Goal: Task Accomplishment & Management: Manage account settings

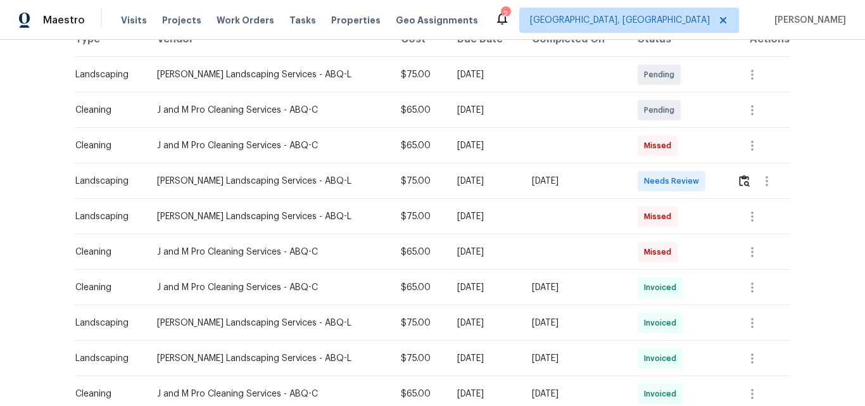
scroll to position [253, 0]
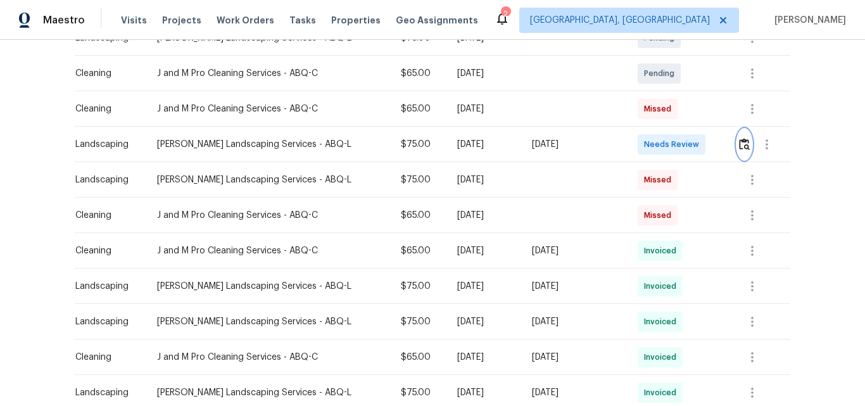
click at [739, 148] on img "button" at bounding box center [744, 144] width 11 height 12
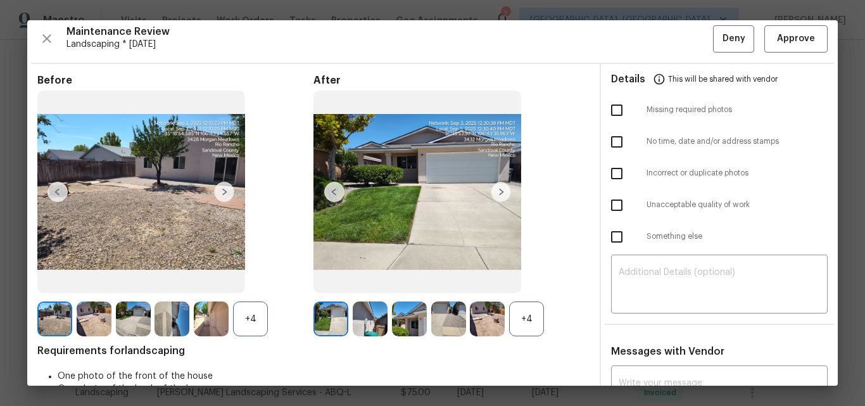
scroll to position [0, 0]
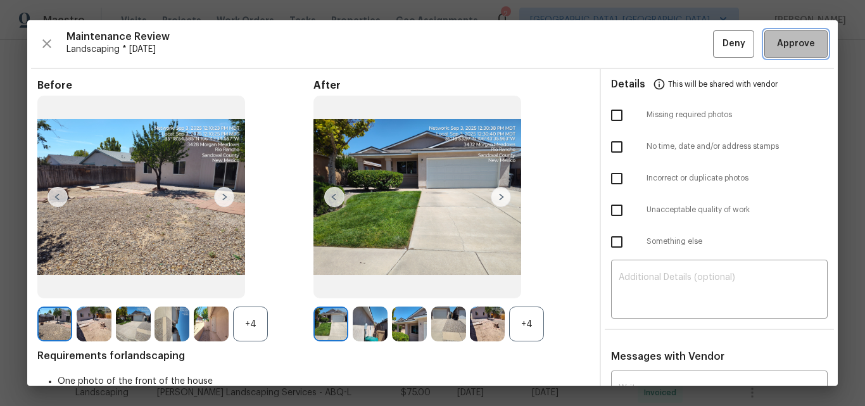
click at [798, 47] on span "Approve" at bounding box center [796, 44] width 38 height 16
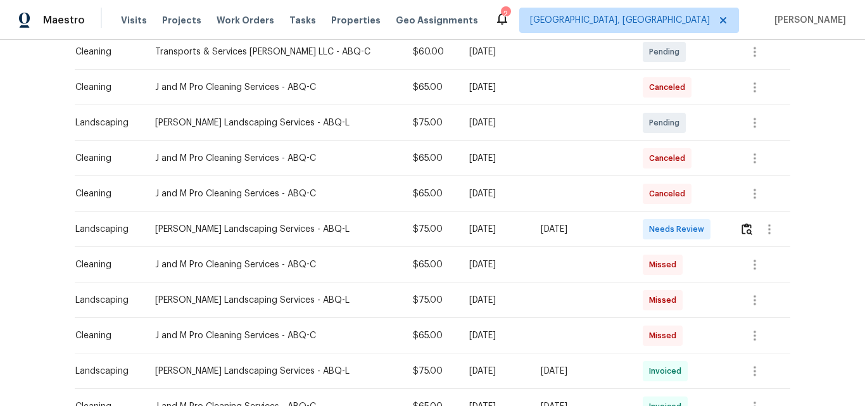
scroll to position [317, 0]
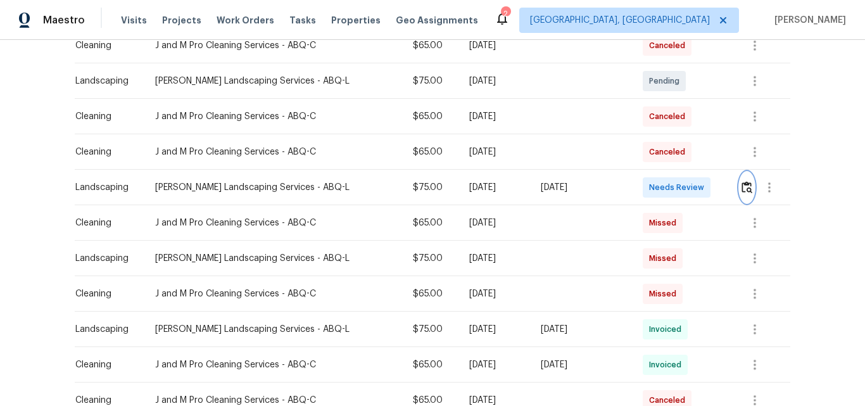
click at [742, 186] on img "button" at bounding box center [747, 187] width 11 height 12
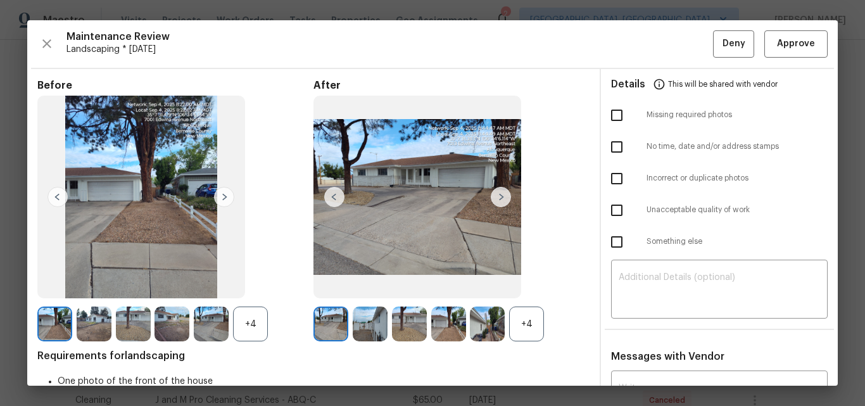
click at [526, 324] on div "+4" at bounding box center [526, 324] width 35 height 35
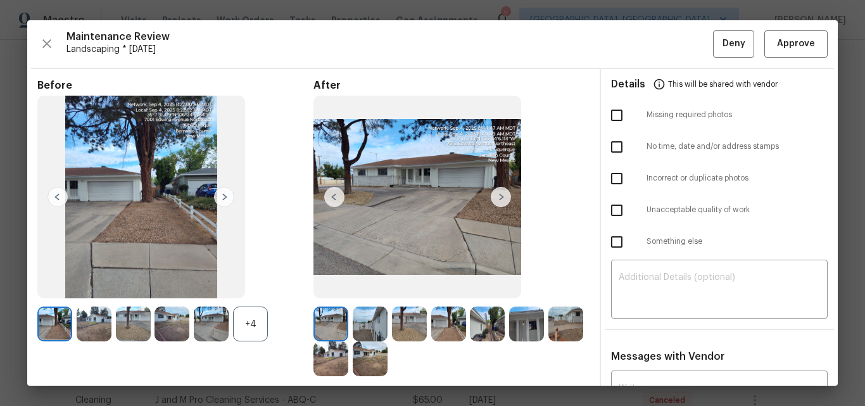
click at [260, 319] on div "+4" at bounding box center [250, 324] width 35 height 35
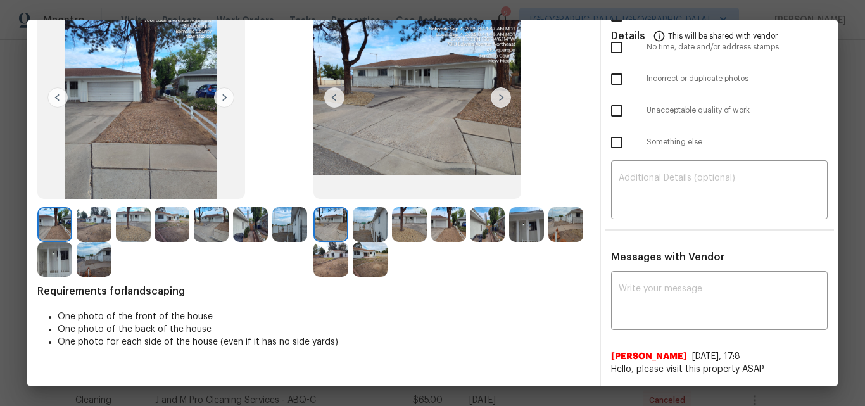
scroll to position [0, 0]
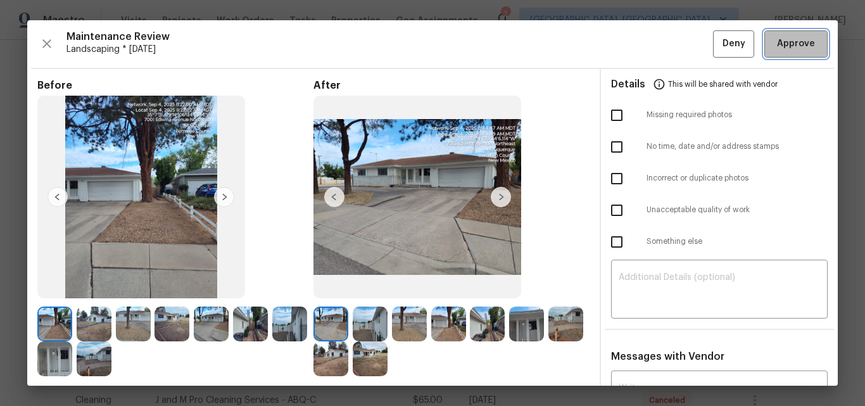
click at [782, 43] on span "Approve" at bounding box center [796, 44] width 38 height 16
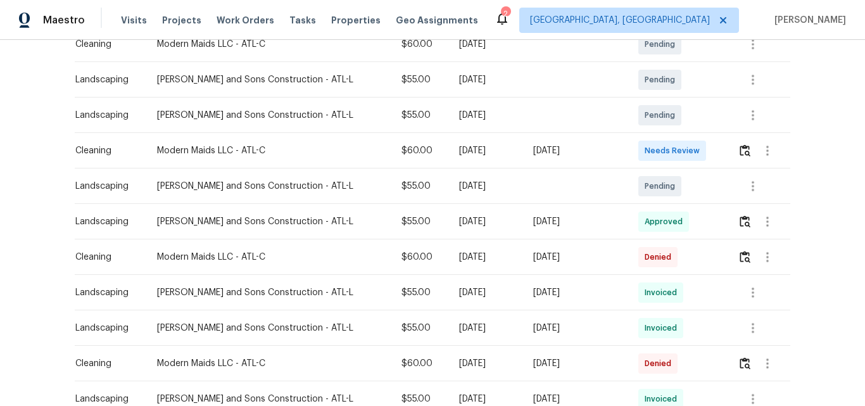
scroll to position [253, 0]
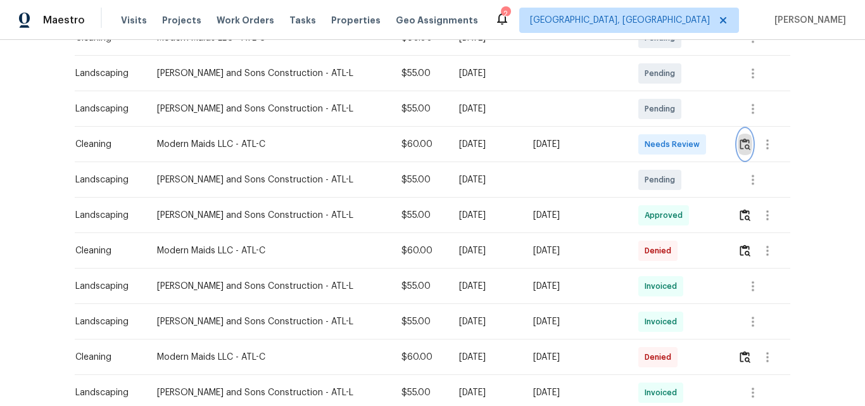
click at [740, 148] on img "button" at bounding box center [745, 144] width 11 height 12
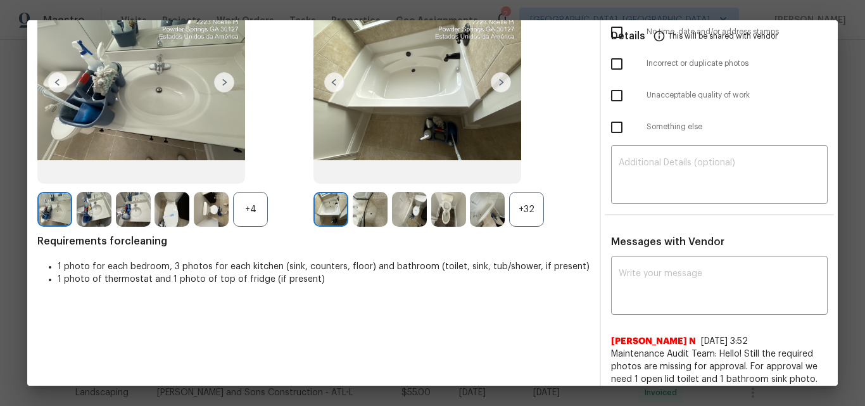
scroll to position [0, 0]
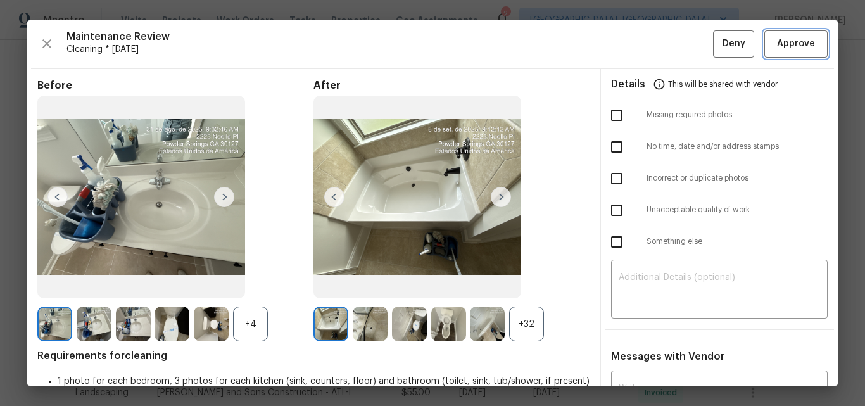
click at [784, 46] on span "Approve" at bounding box center [796, 44] width 38 height 16
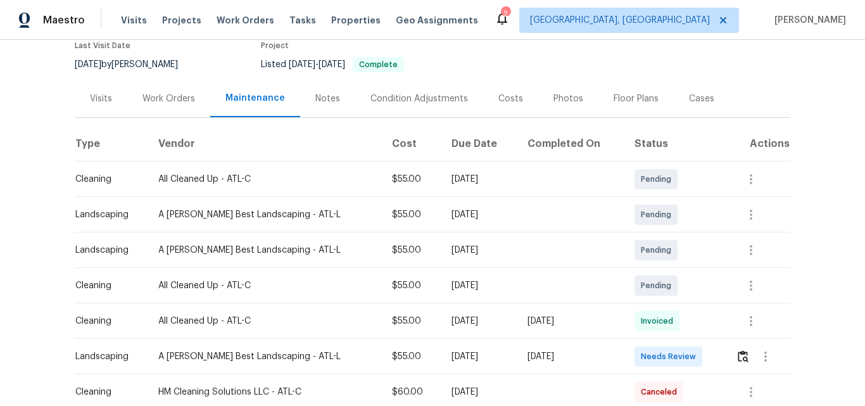
scroll to position [190, 0]
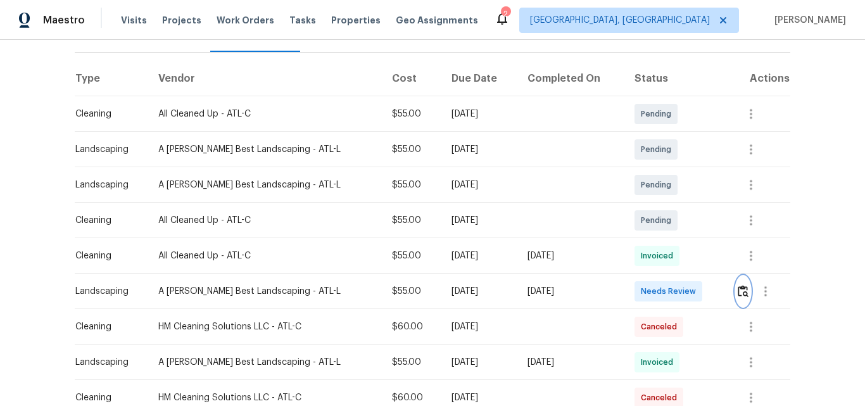
click at [738, 285] on img "button" at bounding box center [743, 291] width 11 height 12
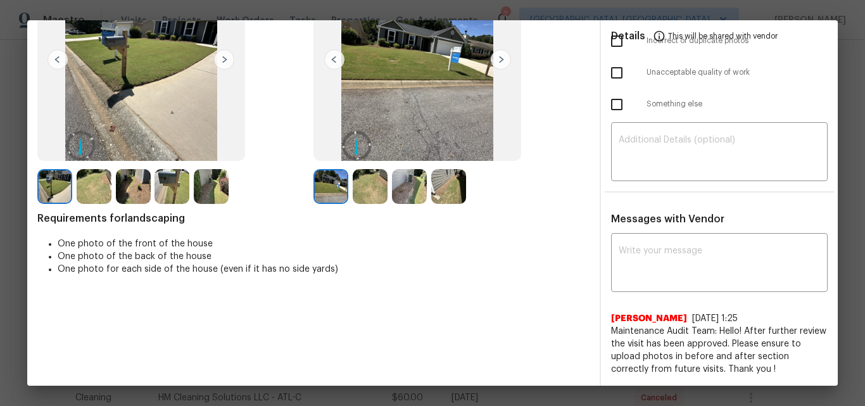
scroll to position [0, 0]
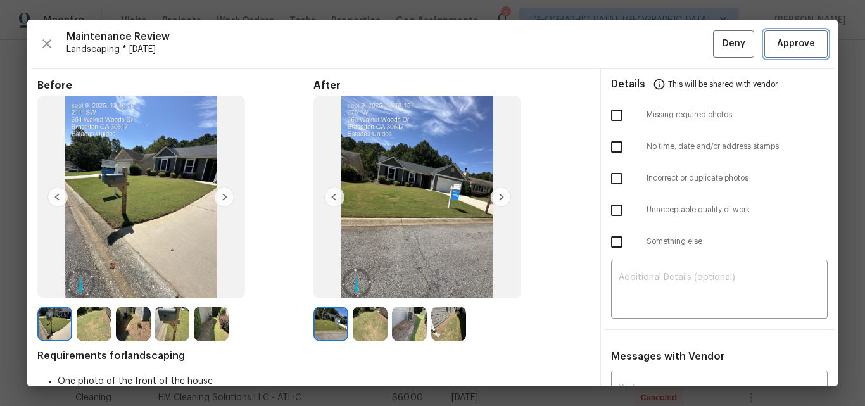
click at [789, 43] on span "Approve" at bounding box center [796, 44] width 38 height 16
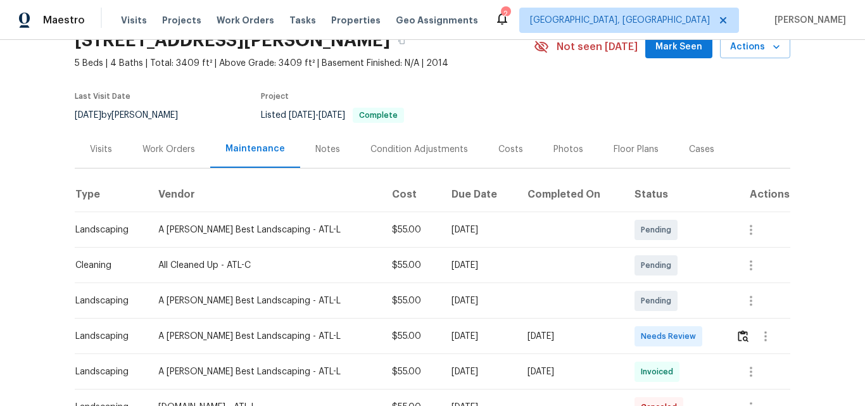
scroll to position [190, 0]
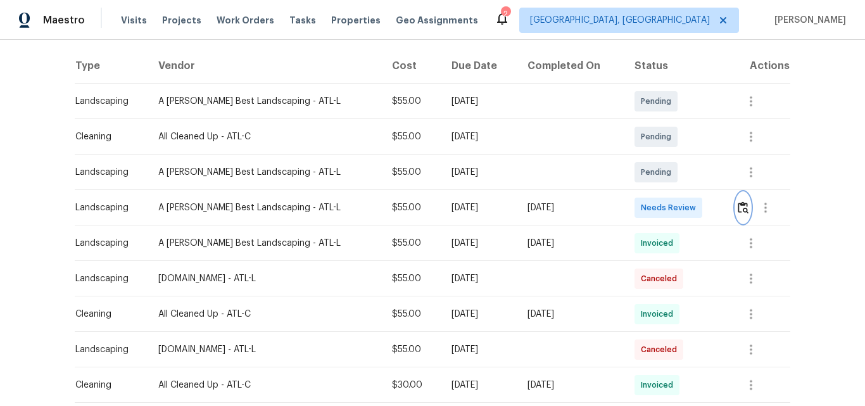
click at [738, 208] on img "button" at bounding box center [743, 207] width 11 height 12
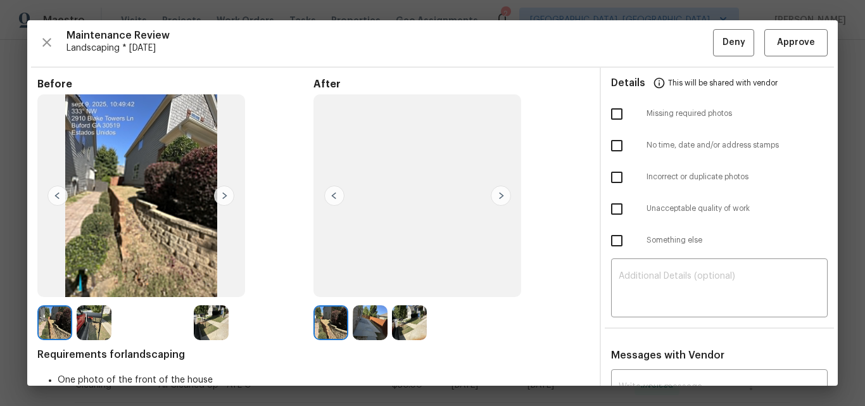
scroll to position [0, 0]
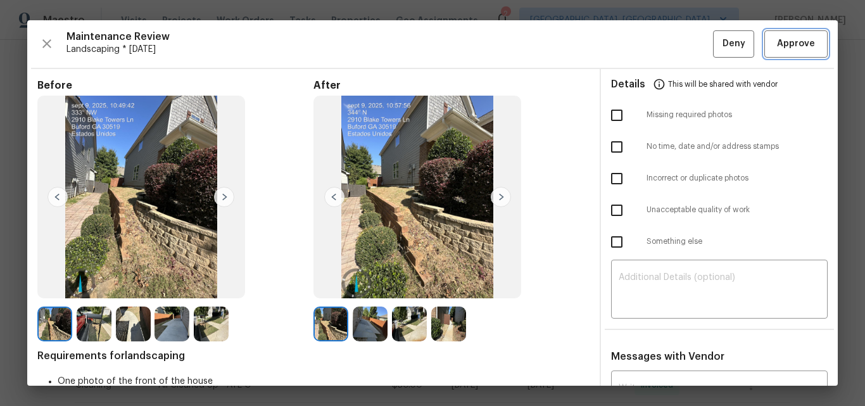
click at [781, 45] on span "Approve" at bounding box center [796, 44] width 38 height 16
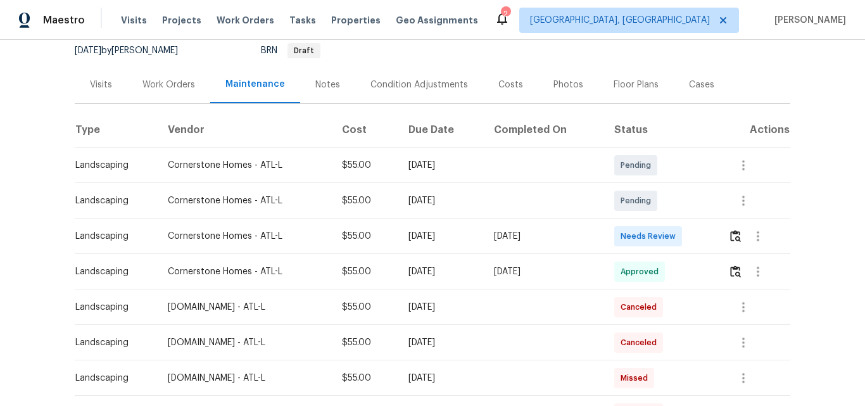
scroll to position [127, 0]
click at [725, 234] on td at bounding box center [754, 235] width 72 height 35
click at [731, 234] on img "button" at bounding box center [736, 235] width 11 height 12
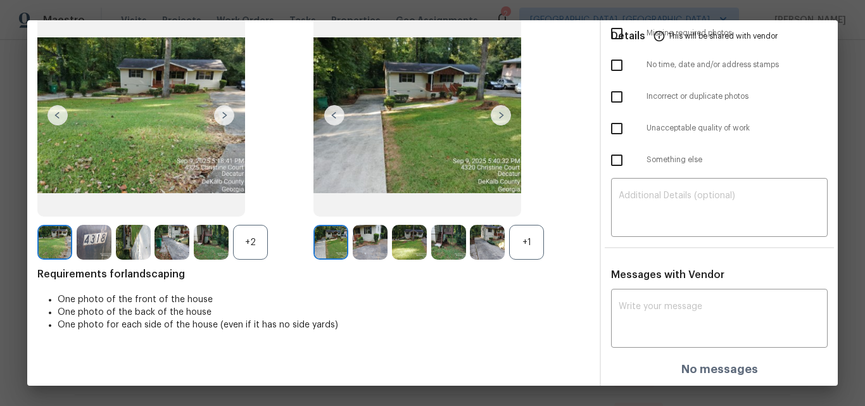
scroll to position [0, 0]
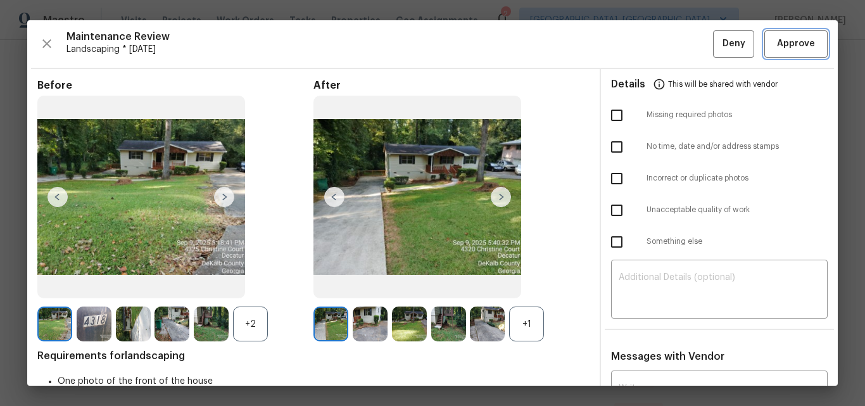
click at [792, 46] on span "Approve" at bounding box center [796, 44] width 38 height 16
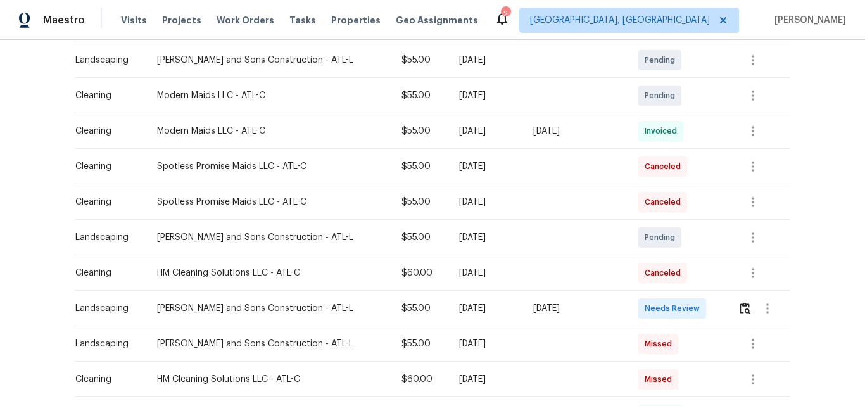
scroll to position [317, 0]
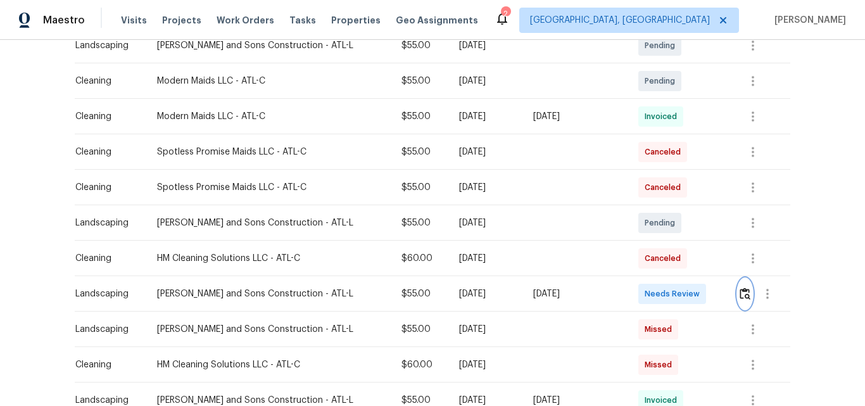
click at [740, 292] on img "button" at bounding box center [745, 294] width 11 height 12
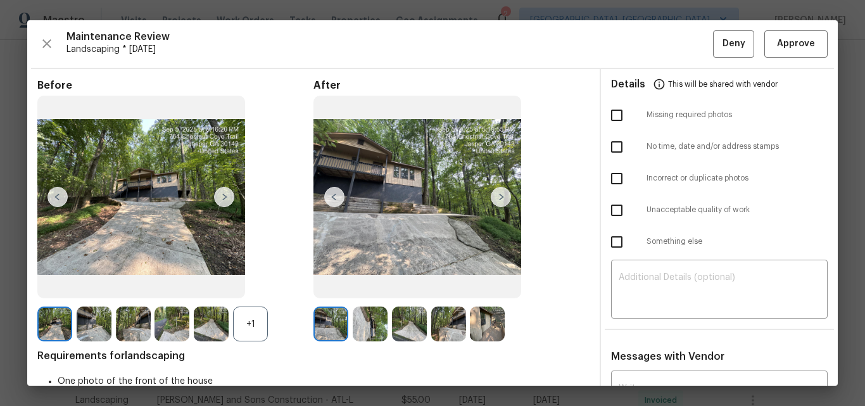
click at [499, 196] on img at bounding box center [501, 197] width 20 height 20
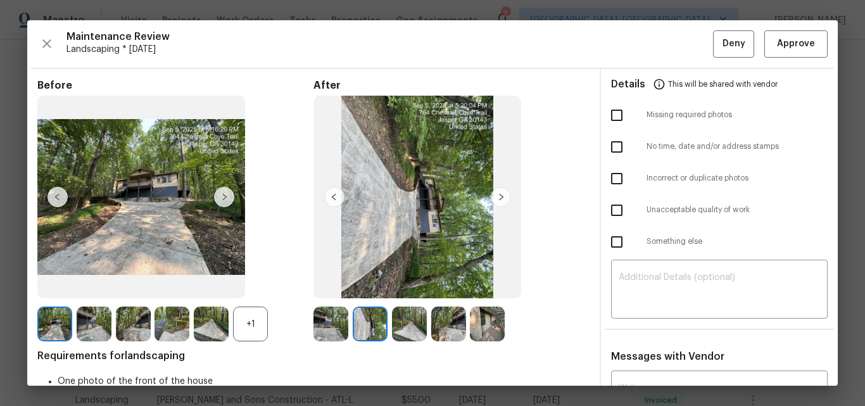
click at [499, 196] on img at bounding box center [501, 197] width 20 height 20
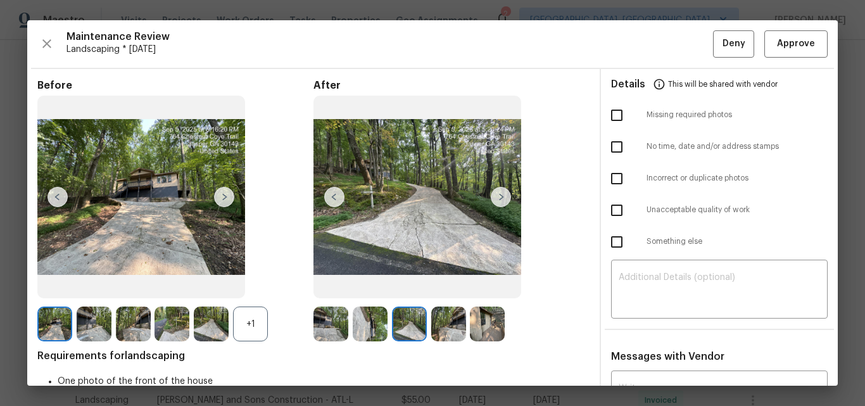
click at [499, 196] on img at bounding box center [501, 197] width 20 height 20
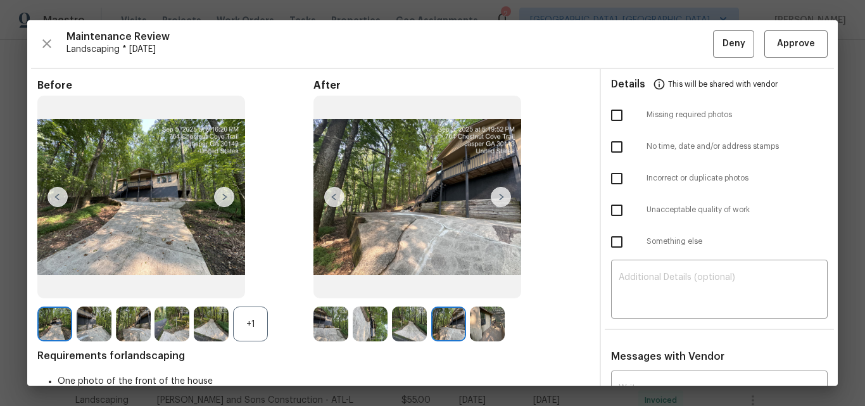
click at [499, 196] on img at bounding box center [501, 197] width 20 height 20
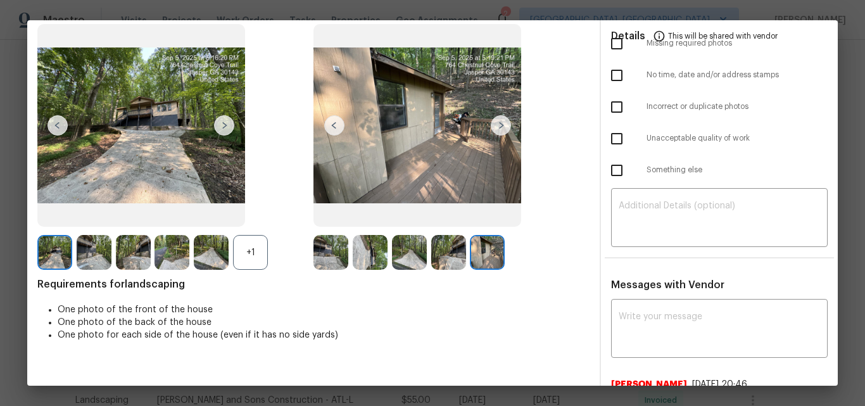
scroll to position [0, 0]
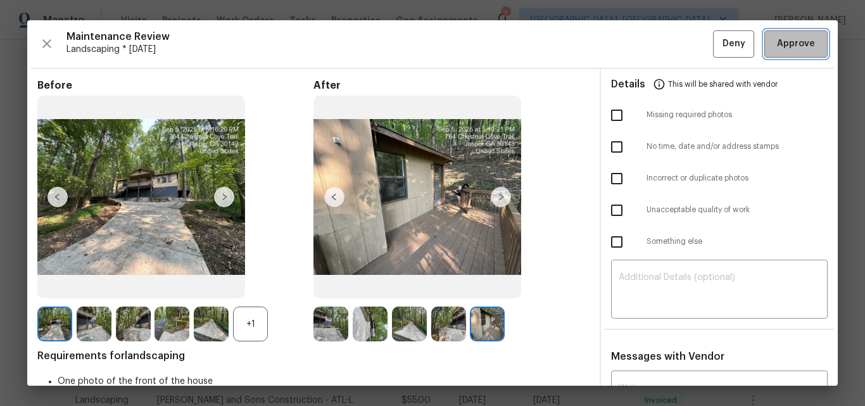
click at [784, 41] on span "Approve" at bounding box center [796, 44] width 38 height 16
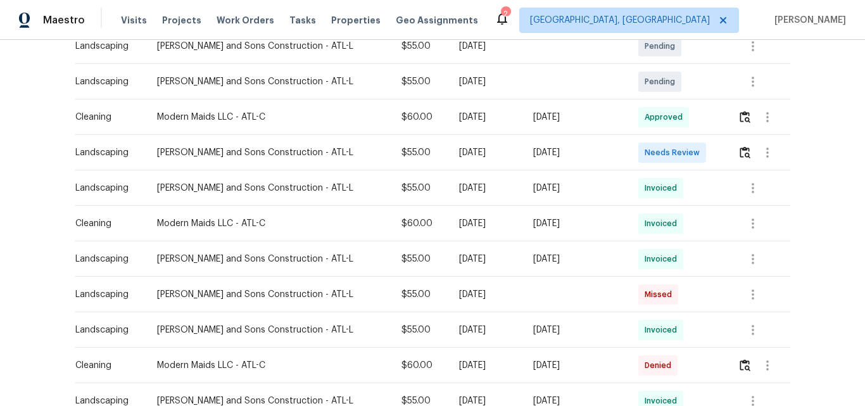
scroll to position [317, 0]
click at [740, 149] on img "button" at bounding box center [745, 152] width 11 height 12
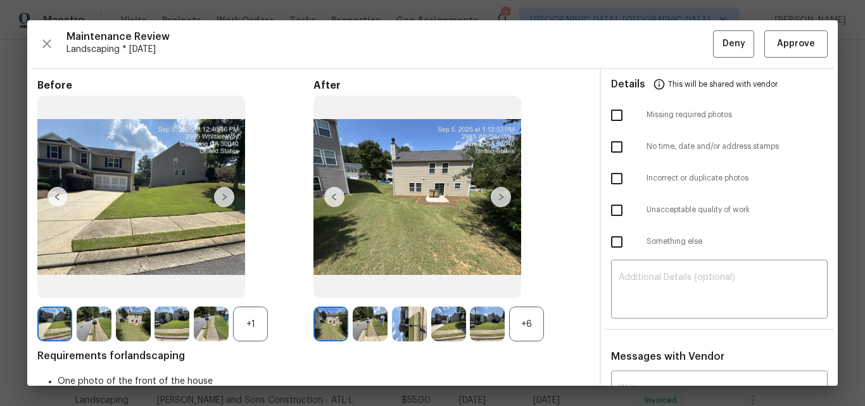
click at [533, 320] on div "+6" at bounding box center [526, 324] width 35 height 35
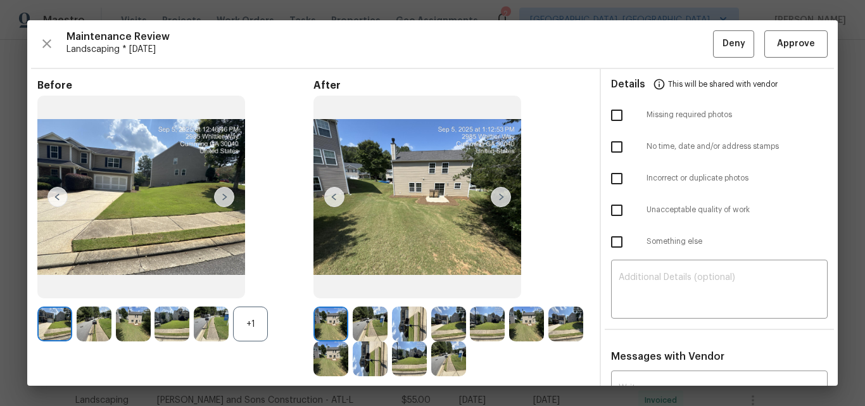
click at [259, 321] on div "+1" at bounding box center [250, 324] width 35 height 35
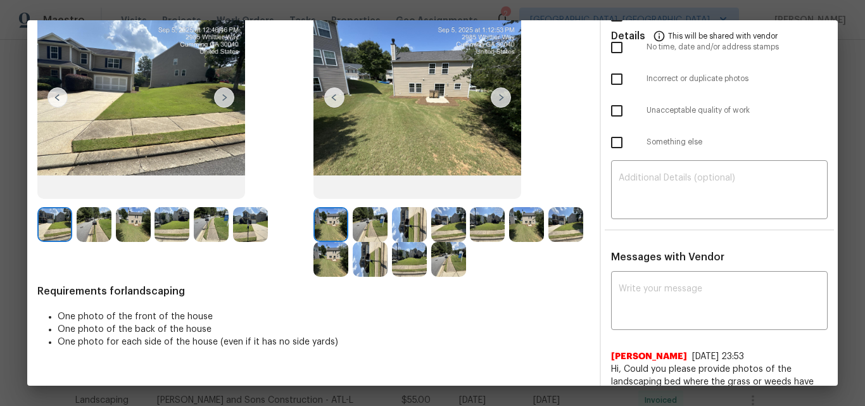
scroll to position [0, 0]
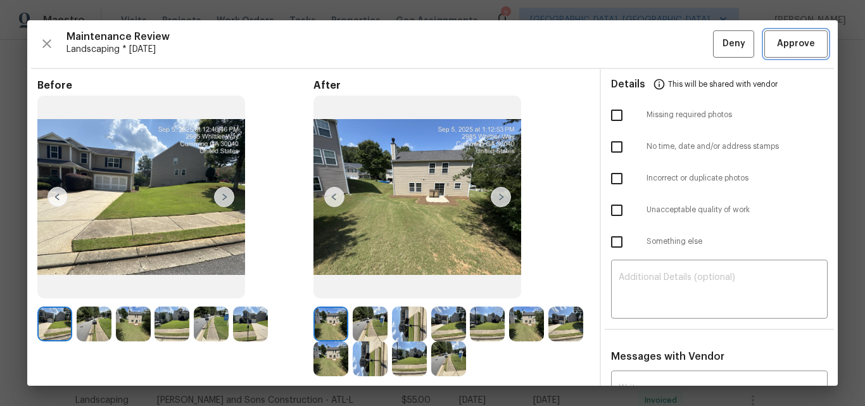
drag, startPoint x: 788, startPoint y: 39, endPoint x: 774, endPoint y: 51, distance: 18.4
click at [788, 39] on span "Approve" at bounding box center [796, 44] width 38 height 16
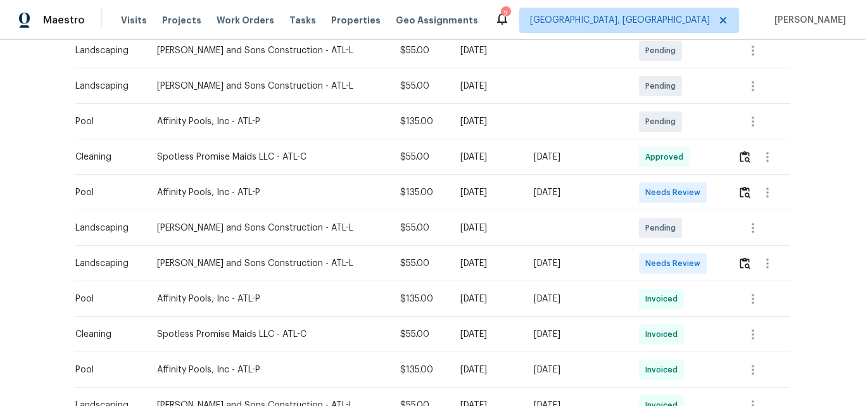
scroll to position [317, 0]
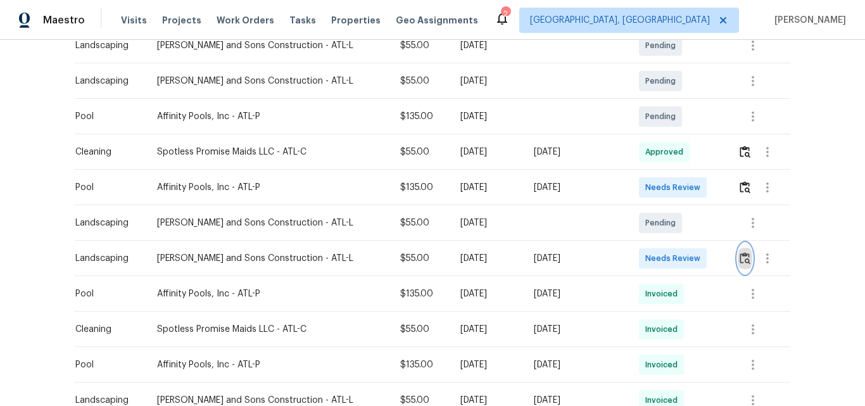
click at [740, 259] on img "button" at bounding box center [745, 258] width 11 height 12
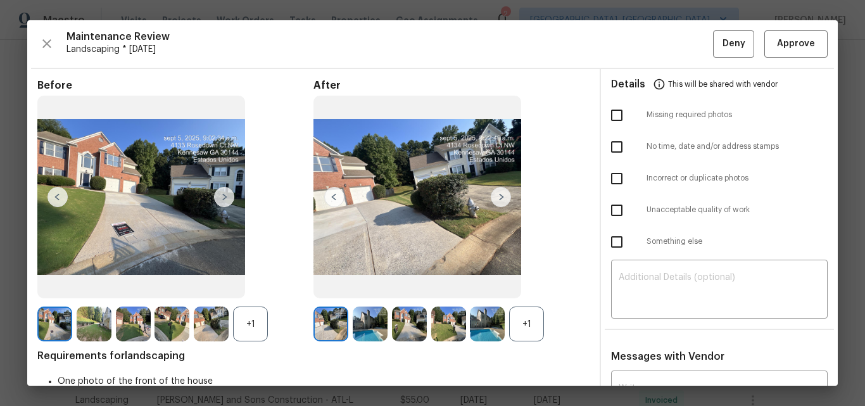
click at [520, 325] on div "+1" at bounding box center [526, 324] width 35 height 35
click at [246, 324] on div "+1" at bounding box center [250, 324] width 35 height 35
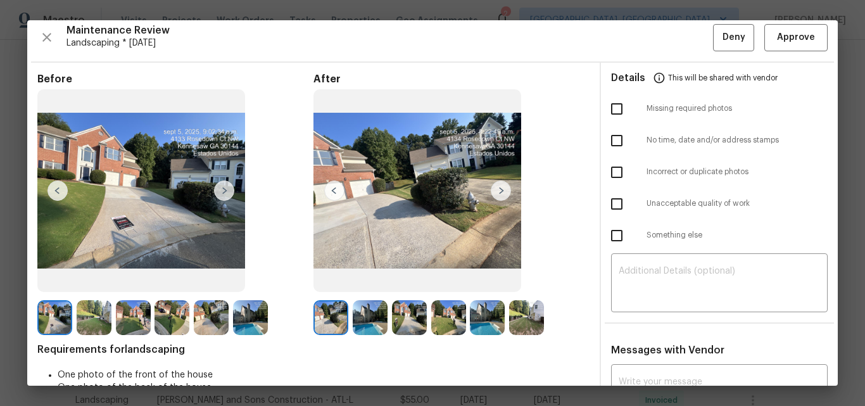
scroll to position [0, 0]
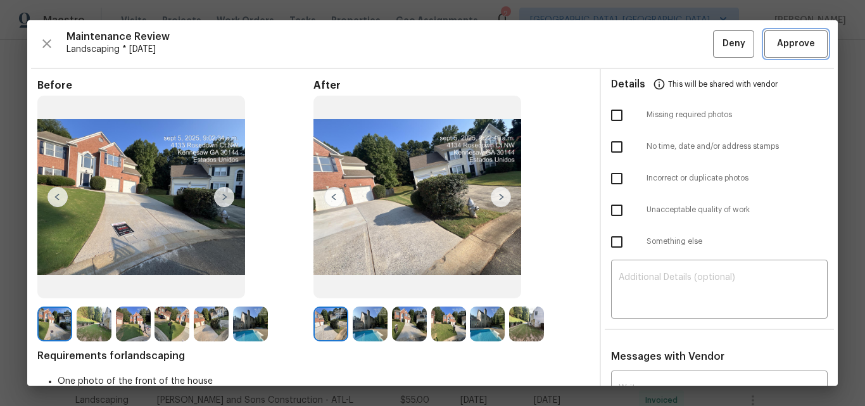
click at [799, 43] on span "Approve" at bounding box center [796, 44] width 38 height 16
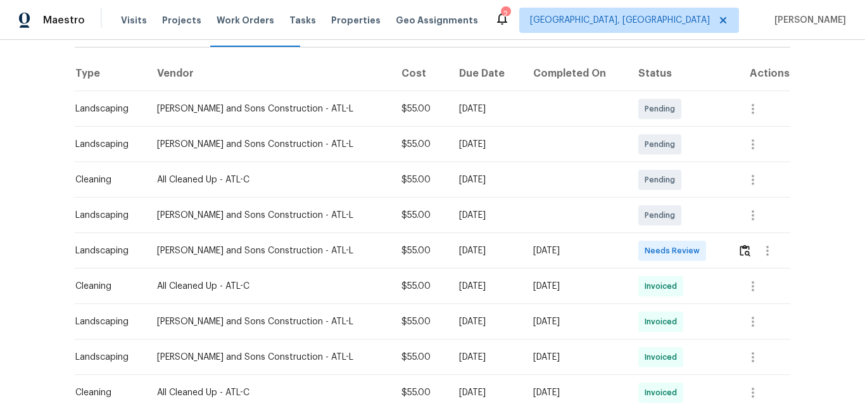
scroll to position [190, 0]
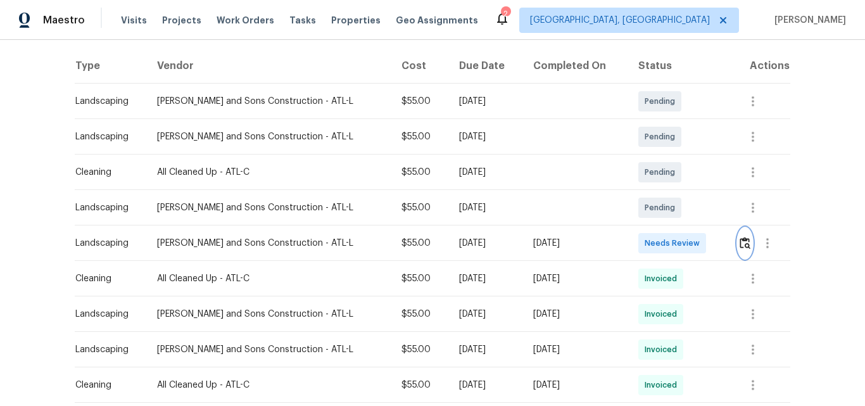
click at [740, 244] on img "button" at bounding box center [745, 243] width 11 height 12
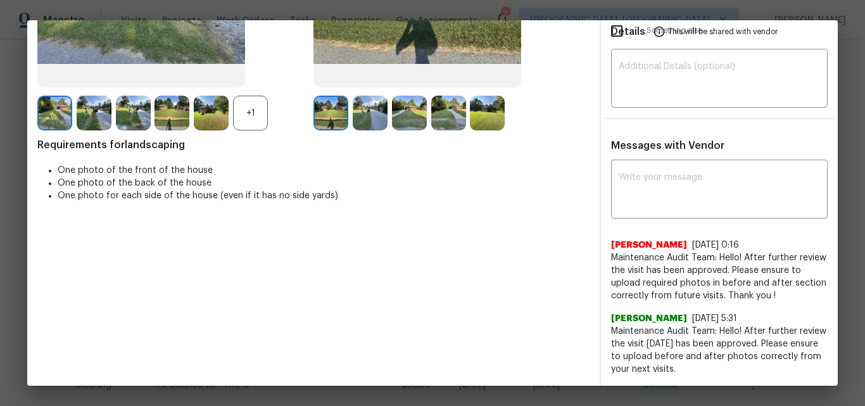
scroll to position [0, 0]
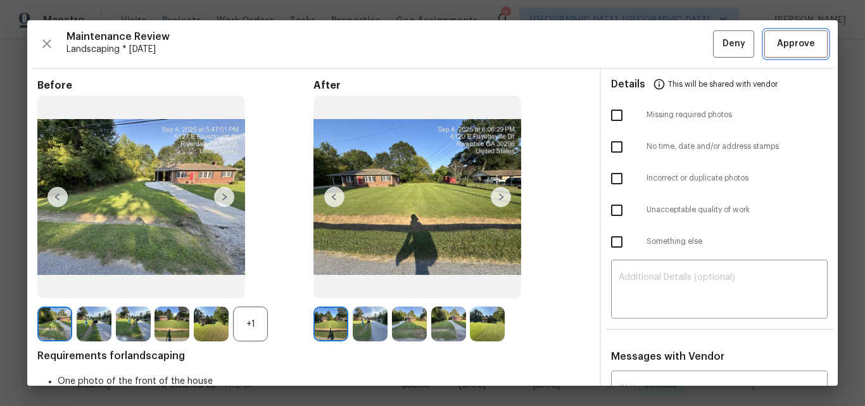
click at [791, 48] on span "Approve" at bounding box center [796, 44] width 38 height 16
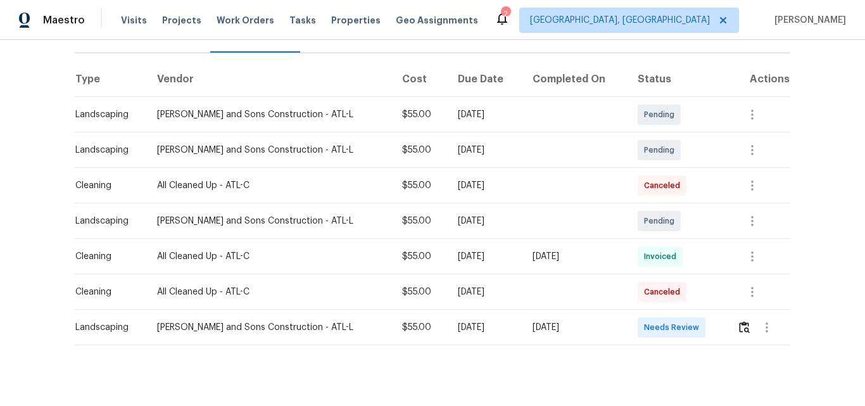
scroll to position [201, 0]
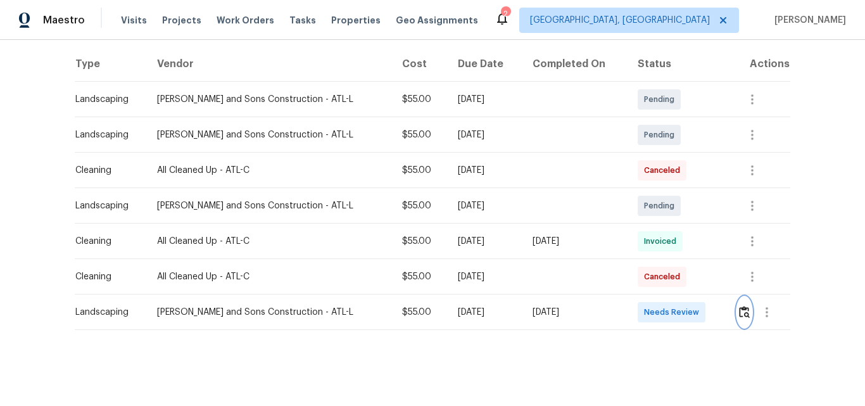
click at [741, 306] on img "button" at bounding box center [744, 312] width 11 height 12
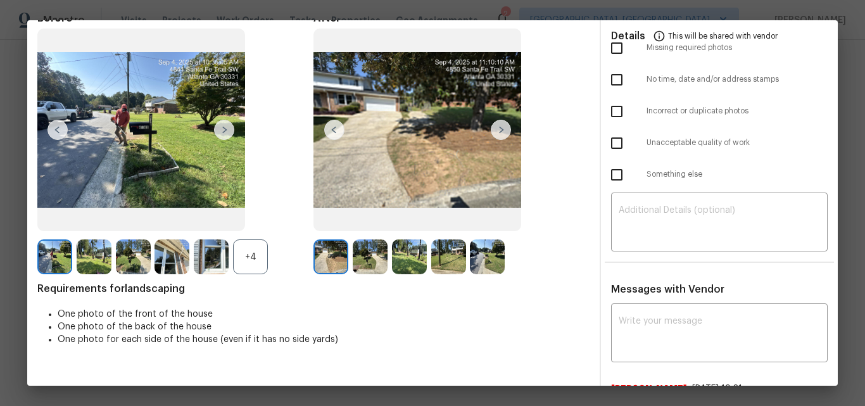
scroll to position [0, 0]
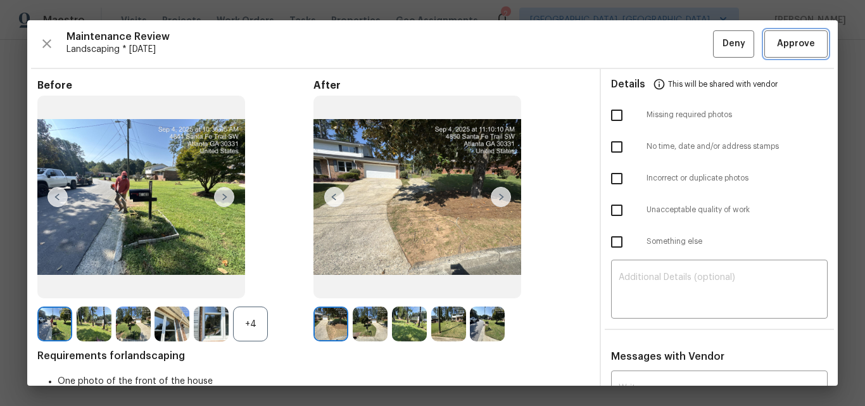
click at [791, 42] on span "Approve" at bounding box center [796, 44] width 38 height 16
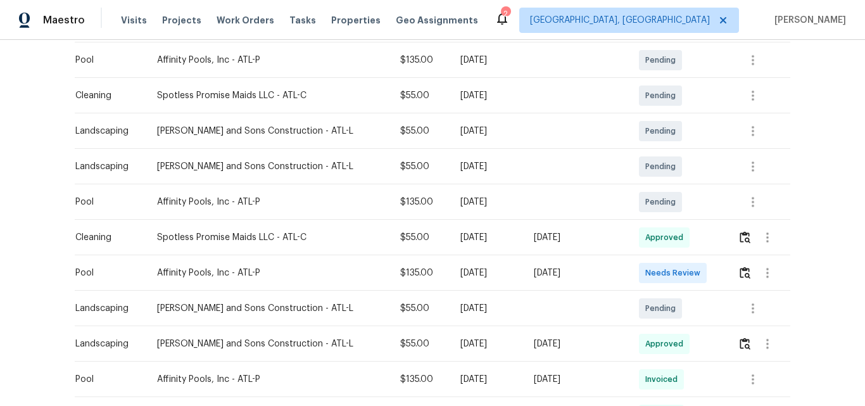
scroll to position [253, 0]
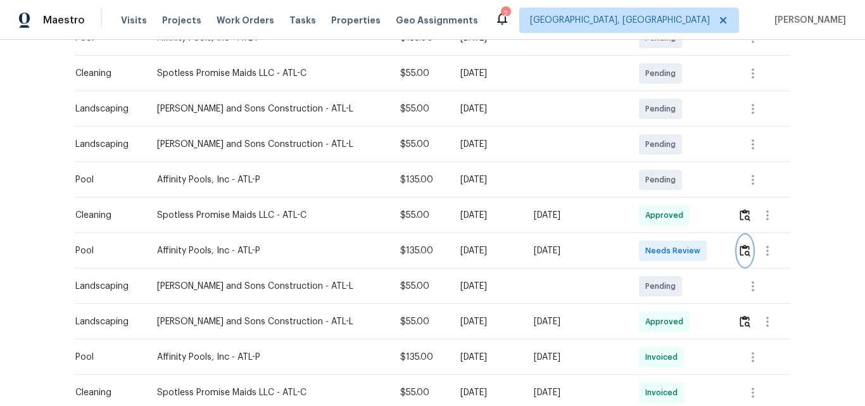
click at [740, 251] on img "button" at bounding box center [745, 251] width 11 height 12
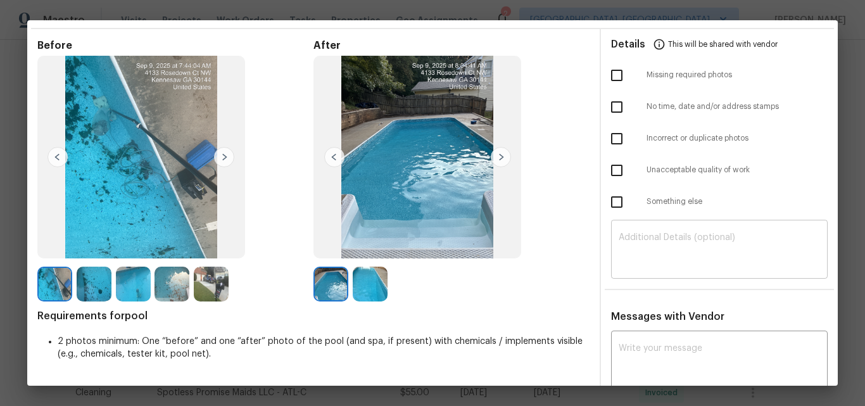
scroll to position [0, 0]
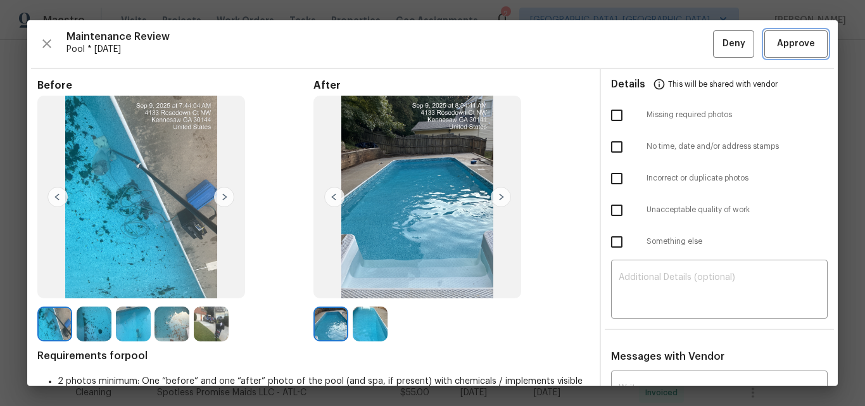
click at [782, 41] on span "Approve" at bounding box center [796, 44] width 38 height 16
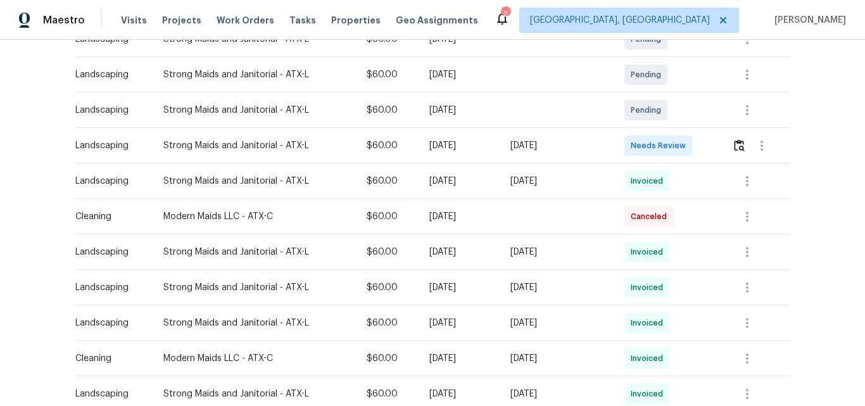
scroll to position [253, 0]
click at [737, 143] on img "button" at bounding box center [739, 144] width 11 height 12
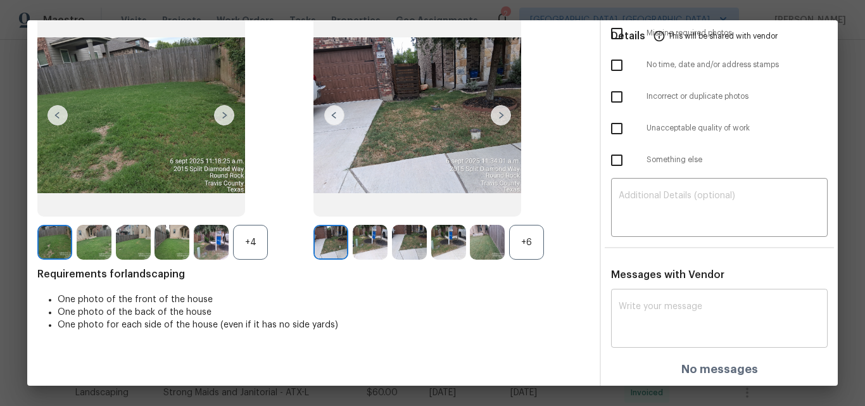
scroll to position [0, 0]
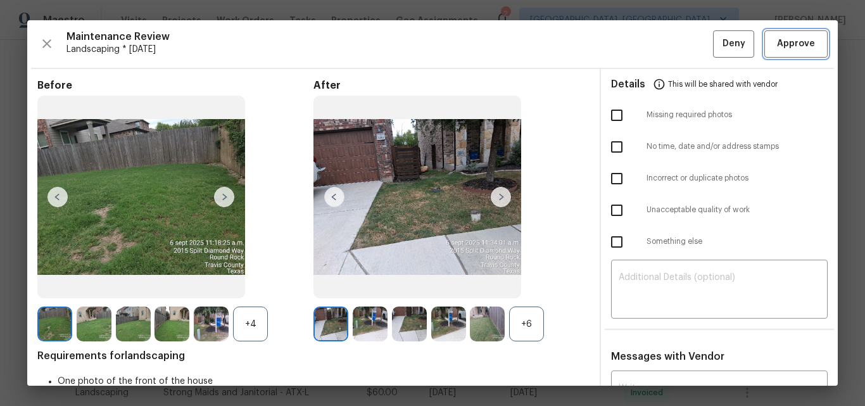
click at [777, 48] on span "Approve" at bounding box center [796, 44] width 38 height 16
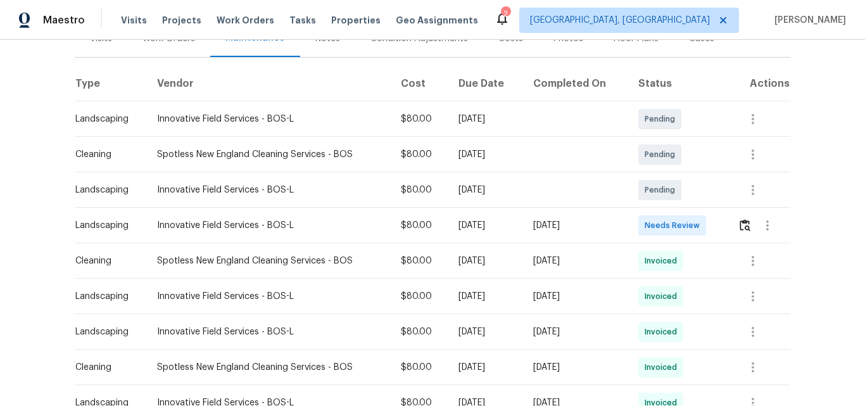
scroll to position [190, 0]
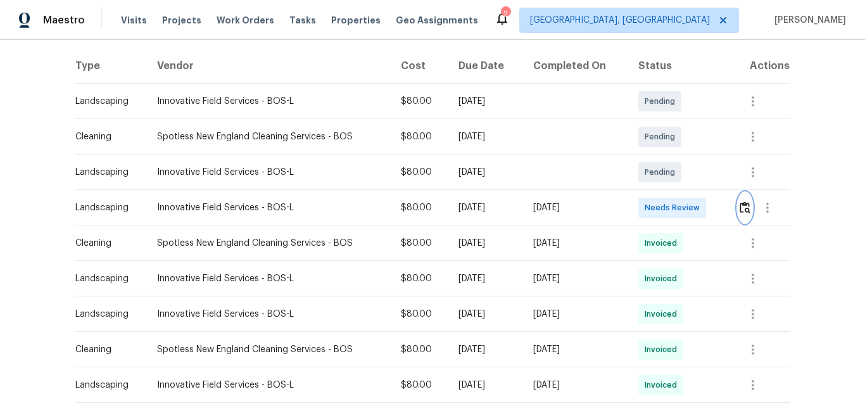
click at [741, 208] on img "button" at bounding box center [745, 207] width 11 height 12
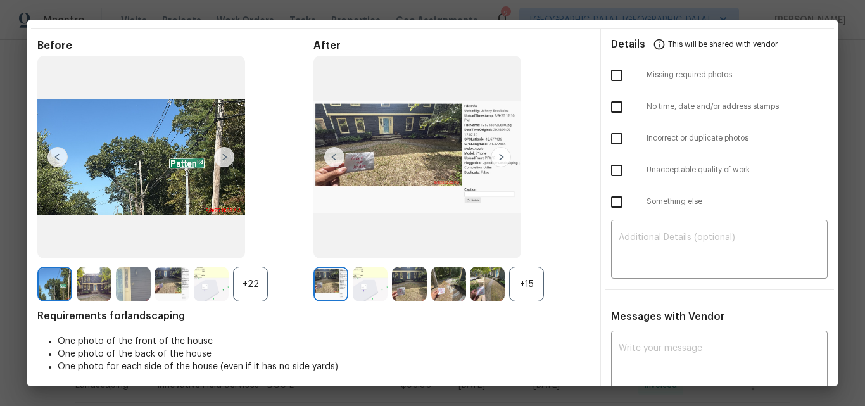
scroll to position [0, 0]
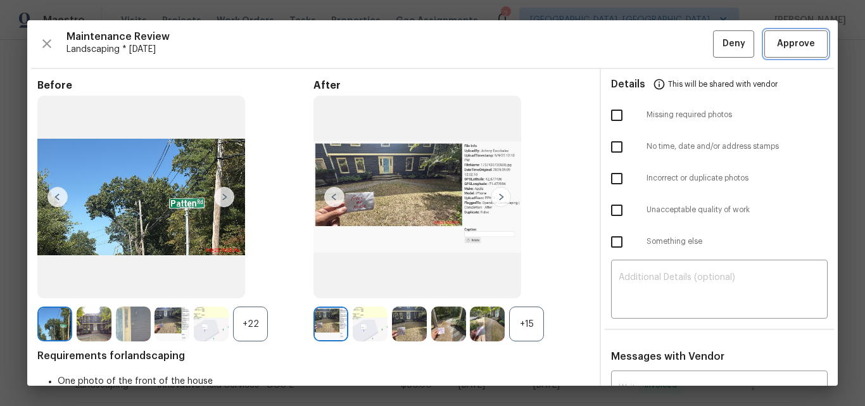
click at [785, 45] on span "Approve" at bounding box center [796, 44] width 38 height 16
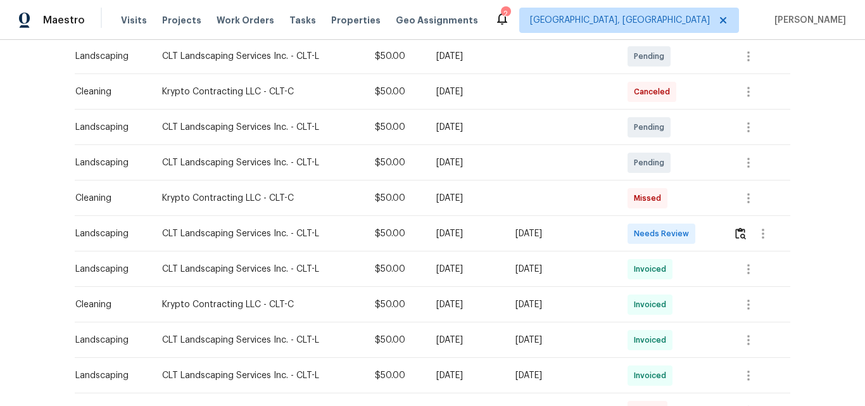
scroll to position [253, 0]
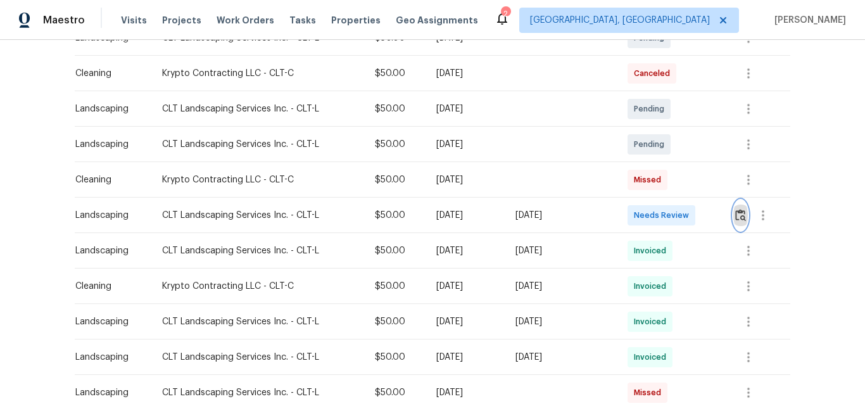
click at [739, 214] on img "button" at bounding box center [741, 215] width 11 height 12
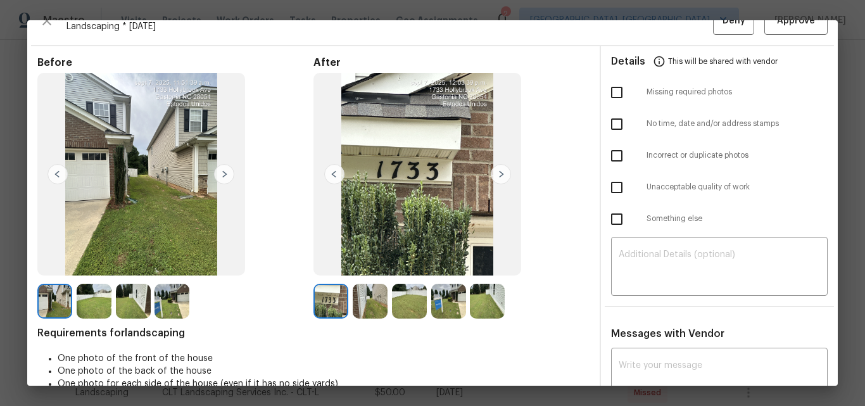
scroll to position [0, 0]
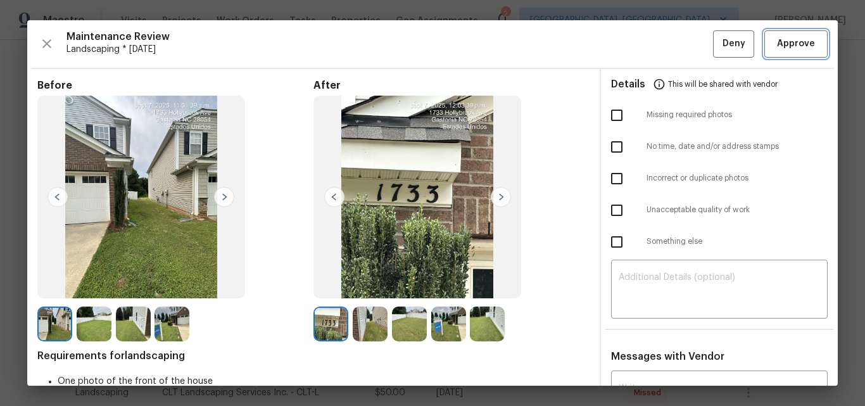
click at [777, 38] on span "Approve" at bounding box center [796, 44] width 38 height 16
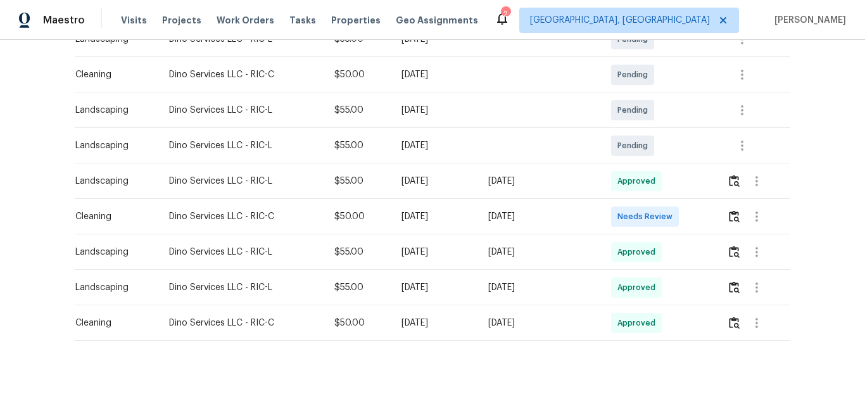
scroll to position [253, 0]
click at [733, 214] on img "button" at bounding box center [734, 215] width 11 height 12
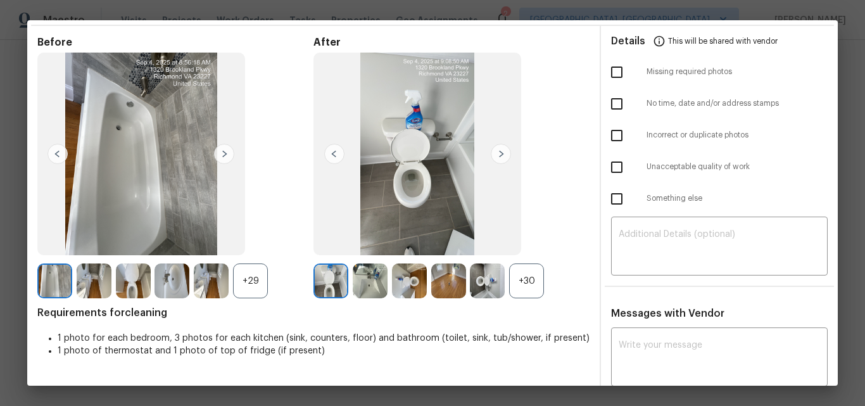
scroll to position [0, 0]
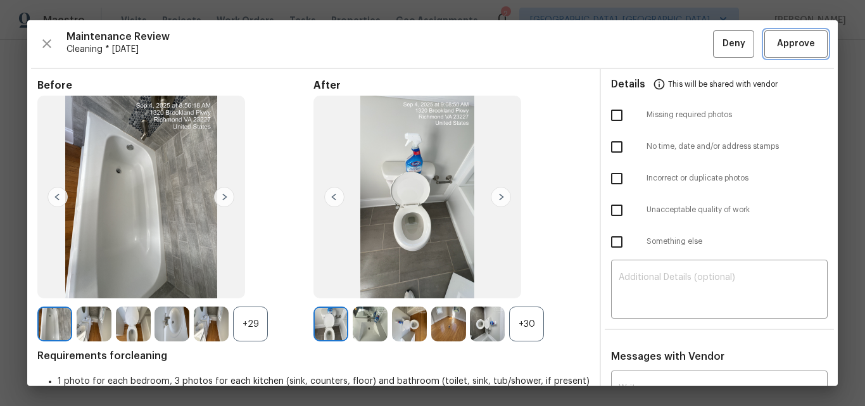
click at [788, 46] on span "Approve" at bounding box center [796, 44] width 38 height 16
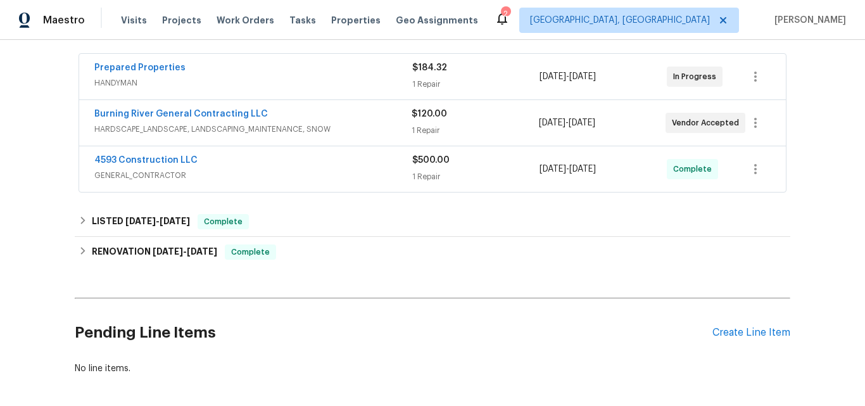
scroll to position [253, 0]
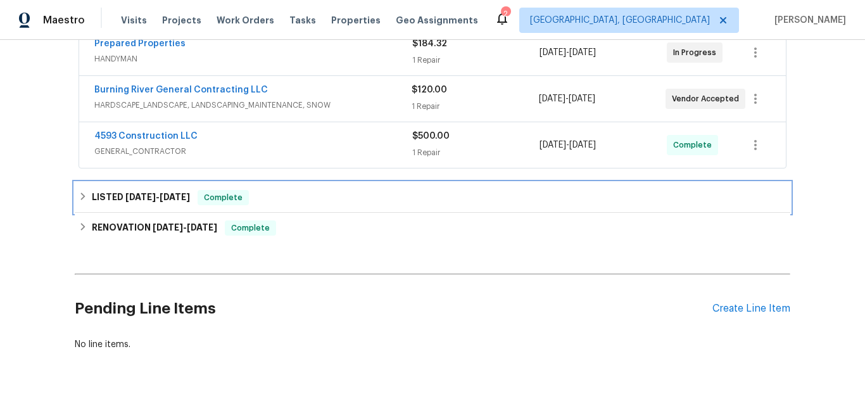
click at [125, 198] on span "8/12/25" at bounding box center [140, 197] width 30 height 9
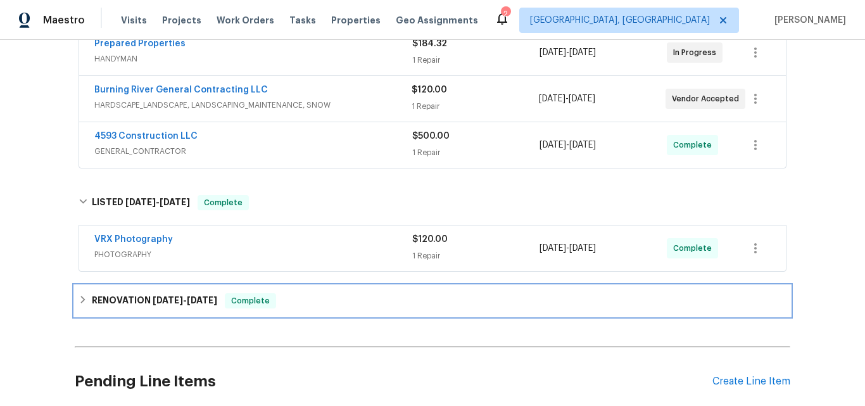
click at [132, 296] on h6 "RENOVATION 7/21/25 - 8/7/25" at bounding box center [154, 300] width 125 height 15
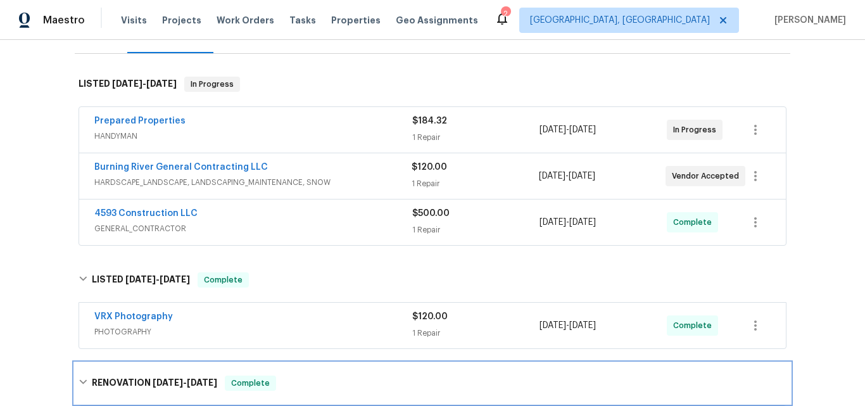
scroll to position [154, 0]
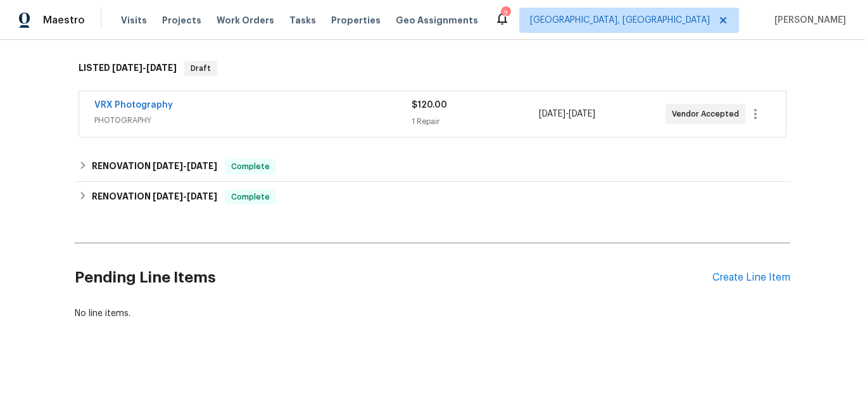
scroll to position [201, 0]
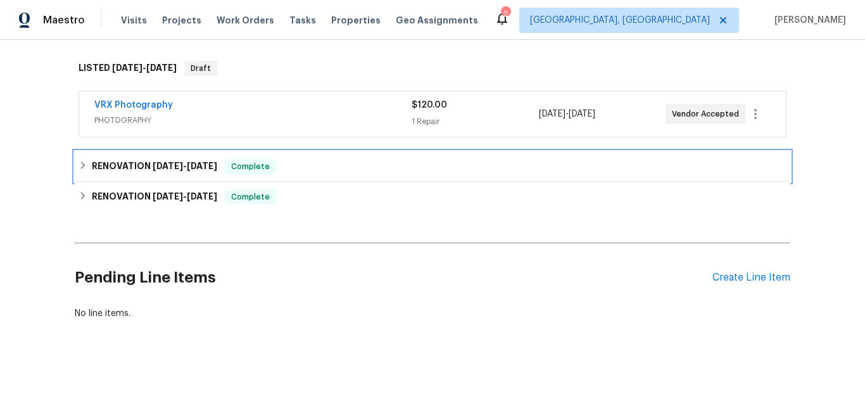
click at [125, 161] on h6 "RENOVATION 9/8/25 - 9/9/25" at bounding box center [154, 166] width 125 height 15
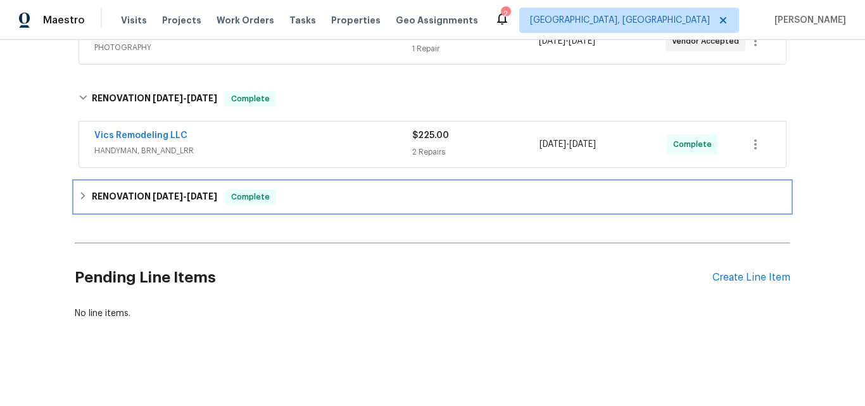
click at [135, 189] on h6 "RENOVATION 8/22/25 - 9/2/25" at bounding box center [154, 196] width 125 height 15
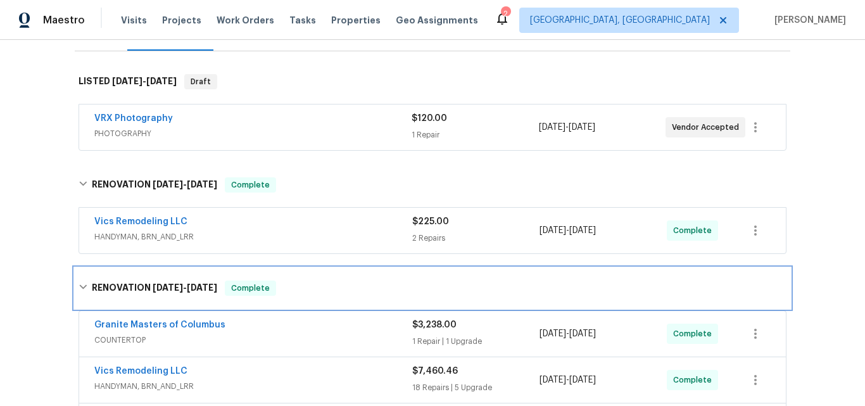
scroll to position [148, 0]
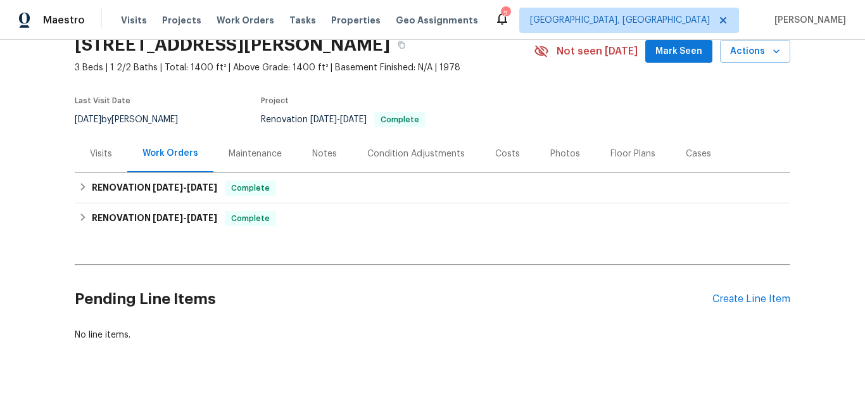
scroll to position [78, 0]
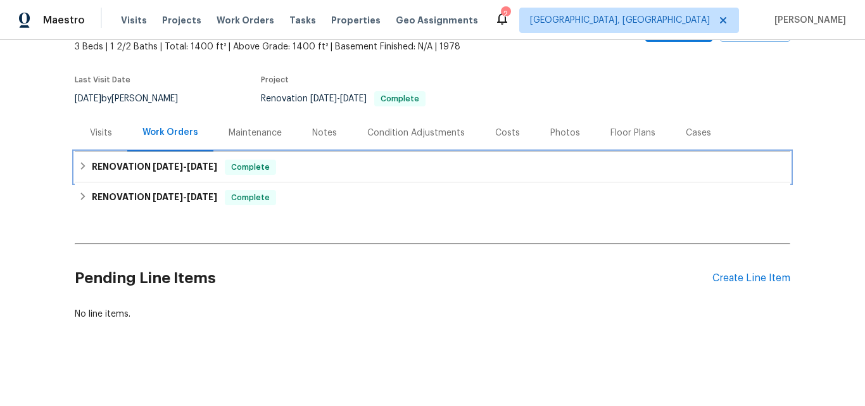
click at [107, 162] on h6 "RENOVATION [DATE] - [DATE]" at bounding box center [154, 167] width 125 height 15
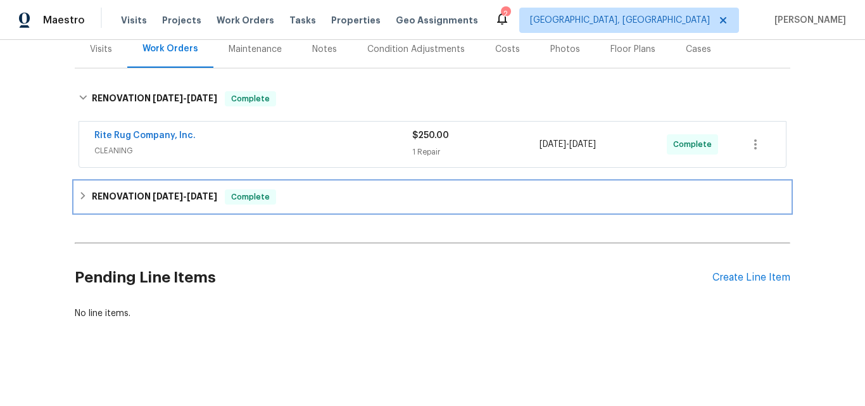
click at [117, 189] on h6 "RENOVATION 8/12/25 - 9/5/25" at bounding box center [154, 196] width 125 height 15
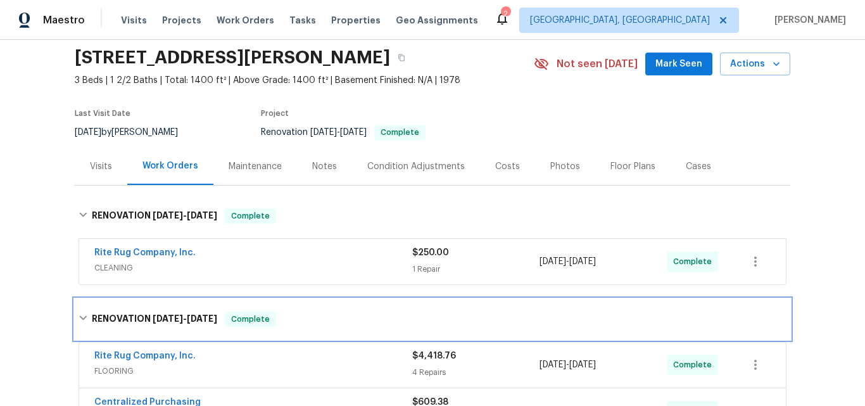
scroll to position [108, 0]
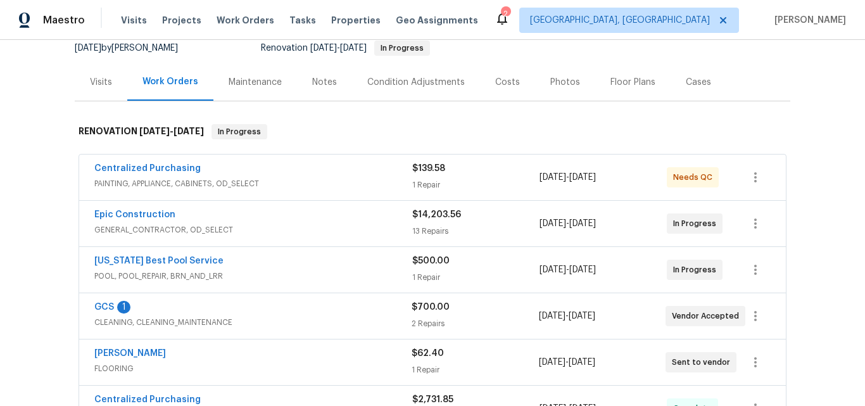
scroll to position [190, 0]
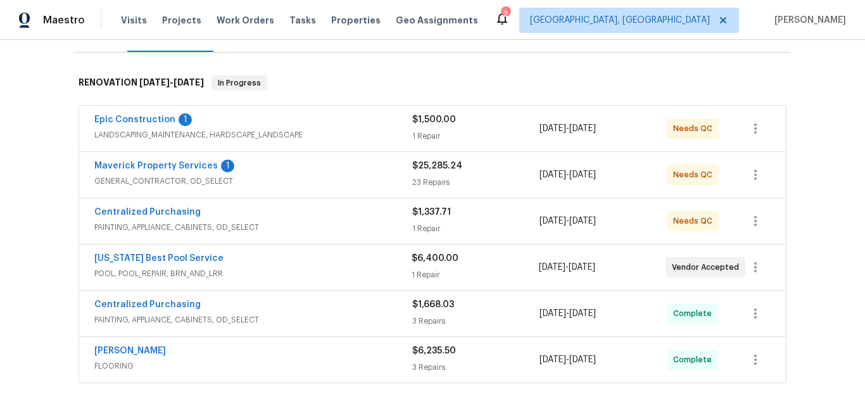
scroll to position [190, 0]
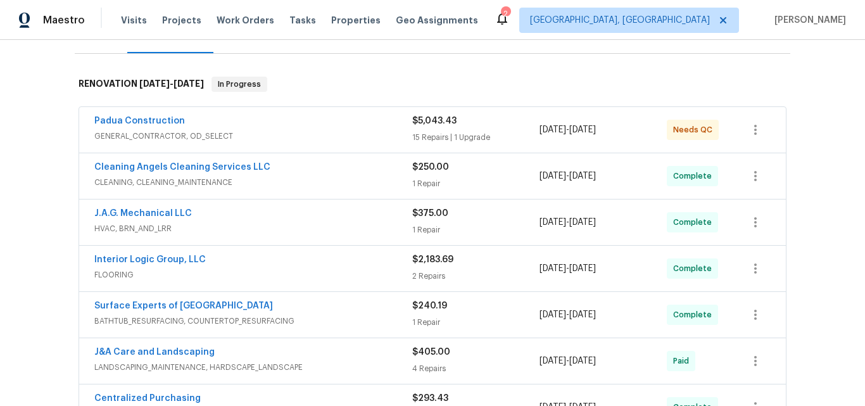
scroll to position [190, 0]
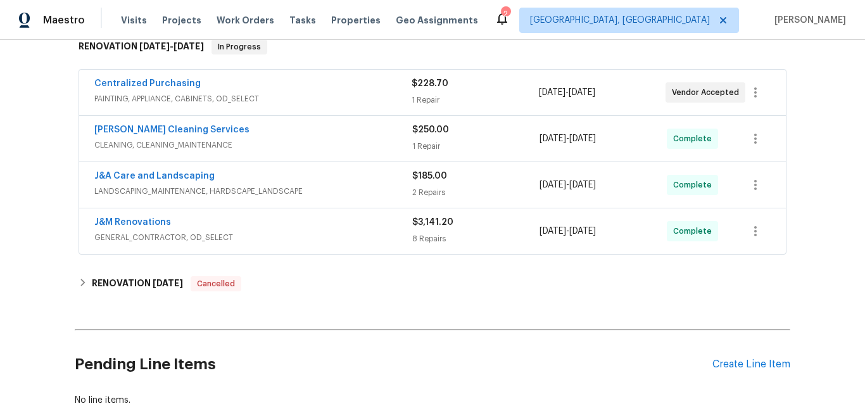
scroll to position [253, 0]
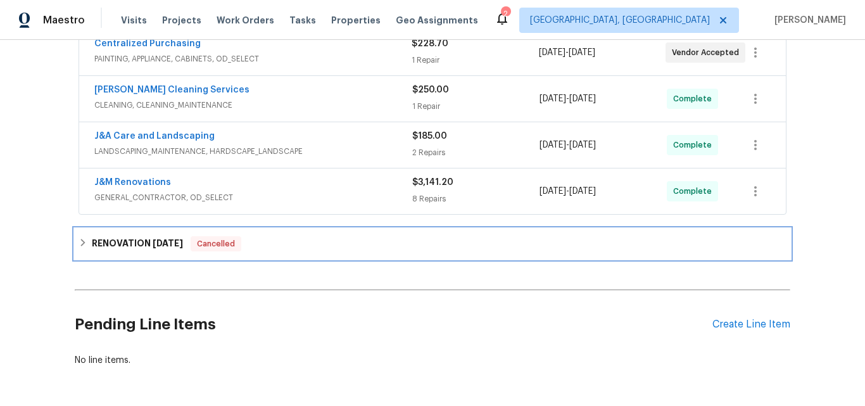
click at [144, 246] on h6 "RENOVATION 8/25/25" at bounding box center [137, 243] width 91 height 15
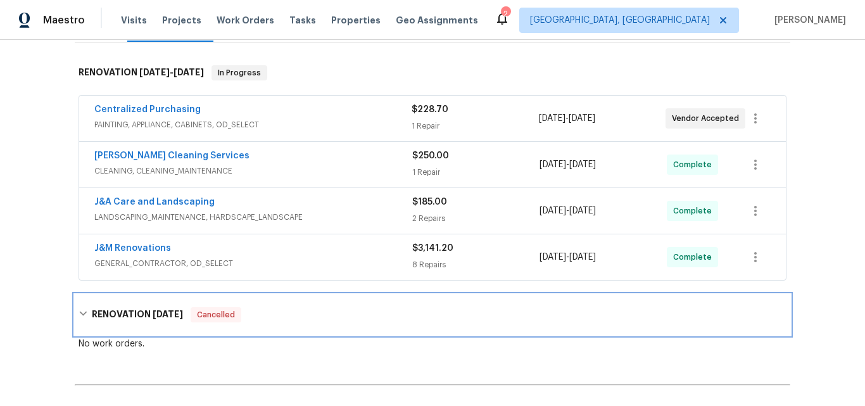
scroll to position [190, 0]
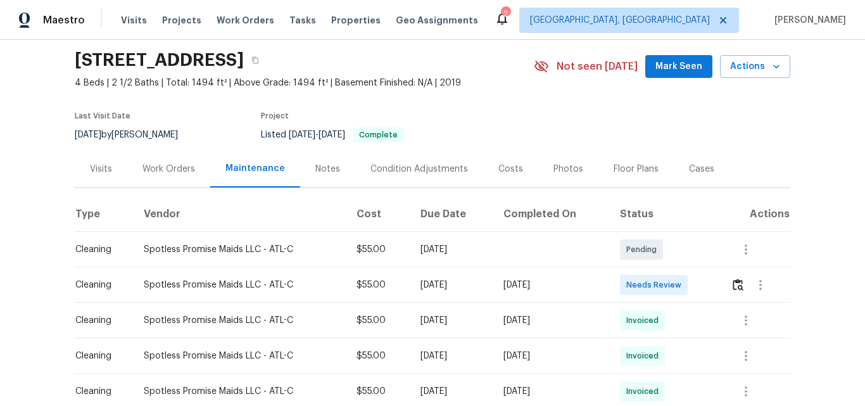
scroll to position [63, 0]
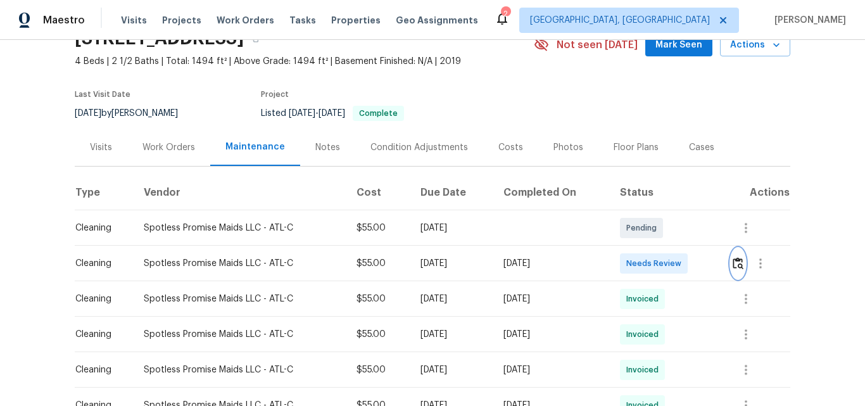
click at [738, 263] on img "button" at bounding box center [738, 263] width 11 height 12
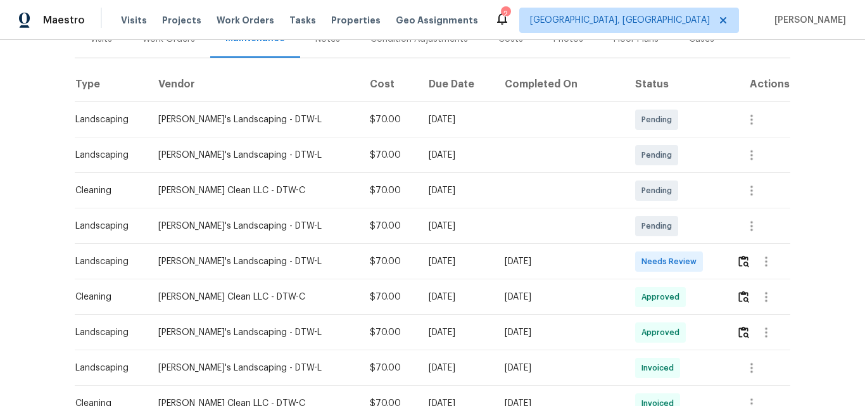
scroll to position [190, 0]
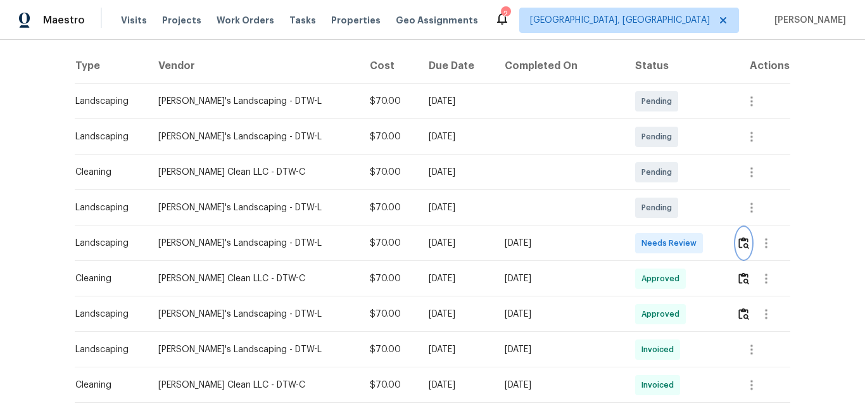
click at [743, 244] on button "button" at bounding box center [744, 243] width 15 height 30
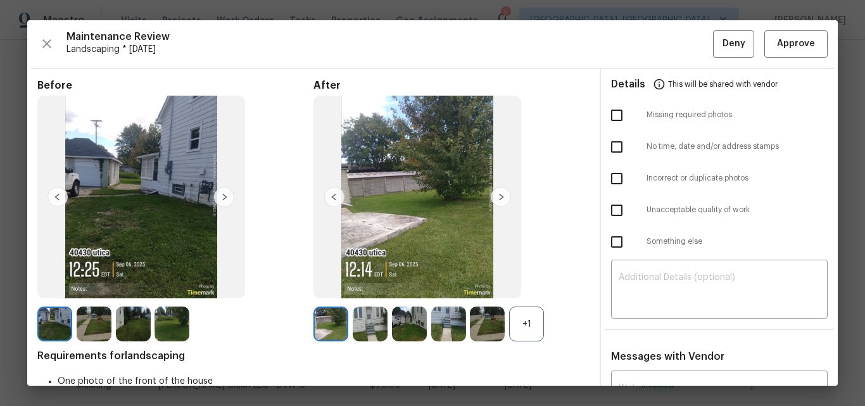
click at [521, 326] on div "+1" at bounding box center [526, 324] width 35 height 35
click at [497, 197] on img at bounding box center [501, 197] width 20 height 20
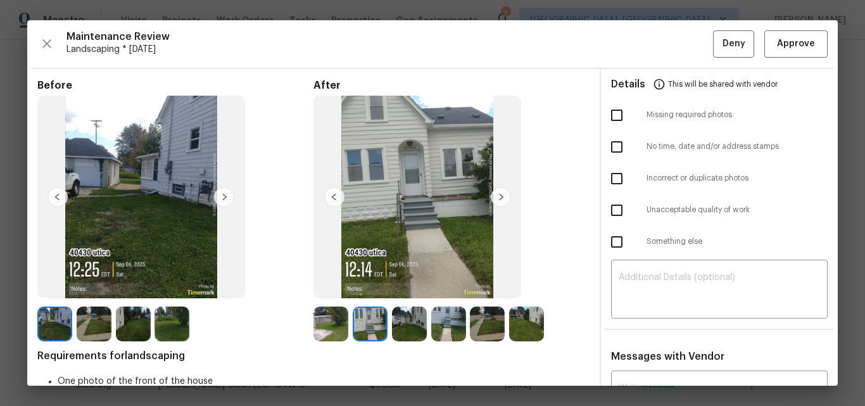
click at [222, 195] on img at bounding box center [224, 197] width 20 height 20
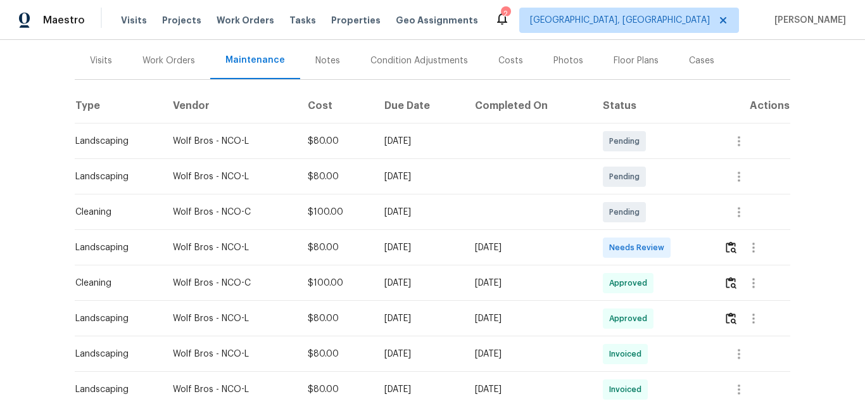
scroll to position [190, 0]
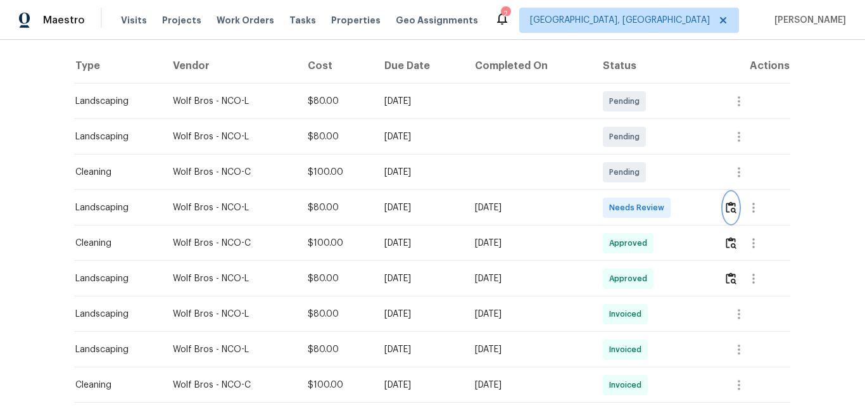
click at [736, 207] on img "button" at bounding box center [731, 207] width 11 height 12
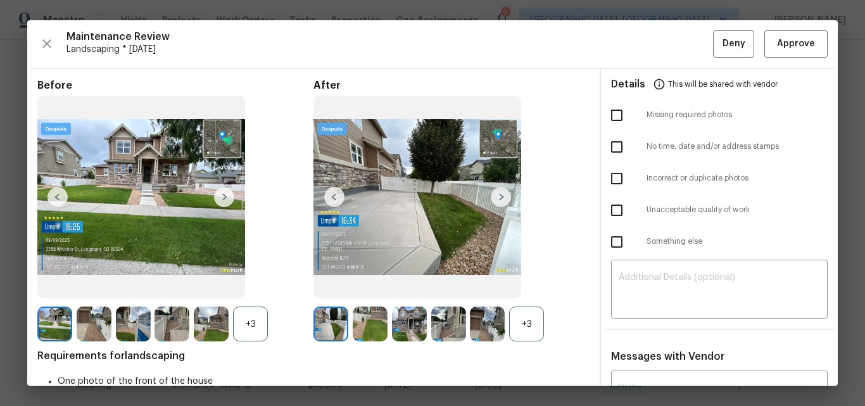
click at [515, 324] on div "+3" at bounding box center [526, 324] width 35 height 35
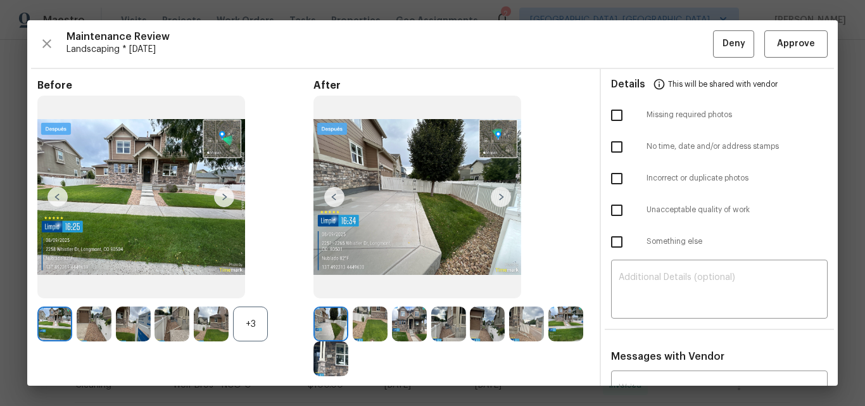
click at [494, 197] on img at bounding box center [501, 197] width 20 height 20
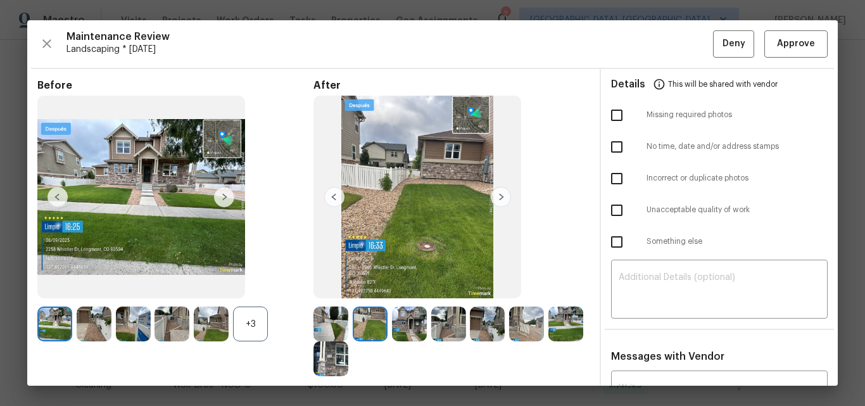
click at [494, 197] on img at bounding box center [501, 197] width 20 height 20
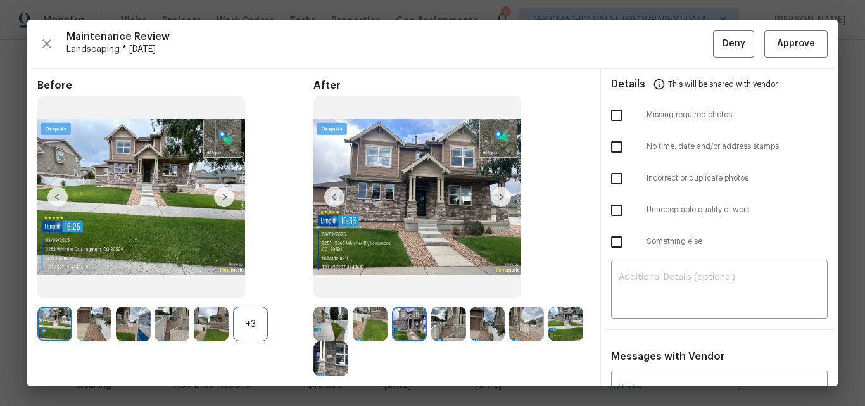
click at [494, 197] on img at bounding box center [501, 197] width 20 height 20
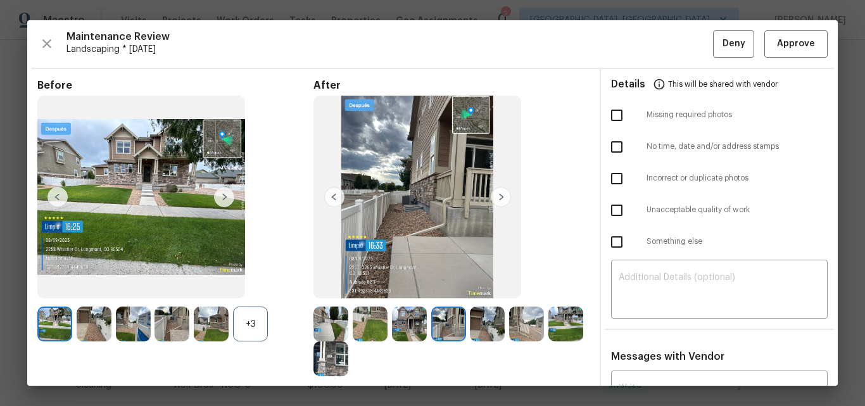
click at [494, 197] on img at bounding box center [501, 197] width 20 height 20
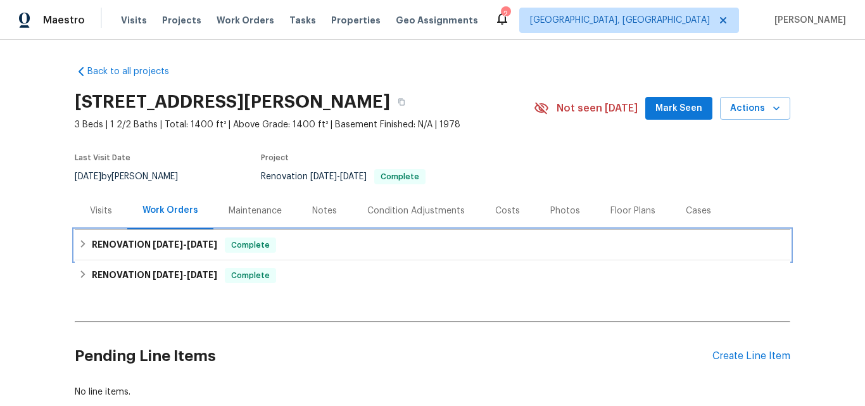
click at [137, 250] on h6 "RENOVATION [DATE] - [DATE]" at bounding box center [154, 245] width 125 height 15
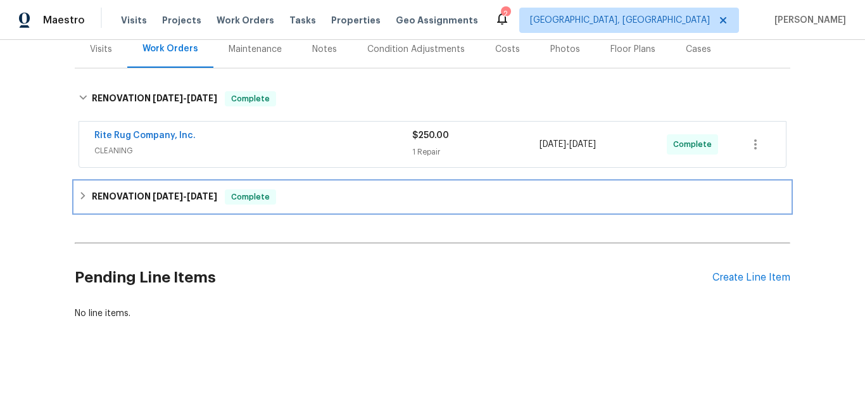
click at [129, 189] on h6 "RENOVATION [DATE] - [DATE]" at bounding box center [154, 196] width 125 height 15
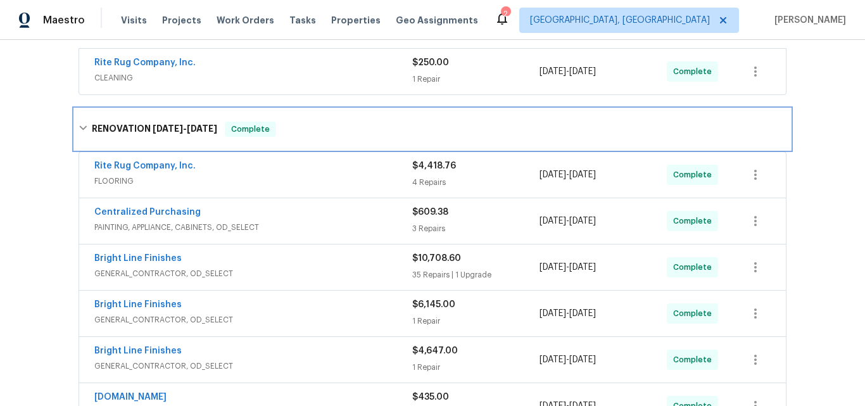
scroll to position [171, 0]
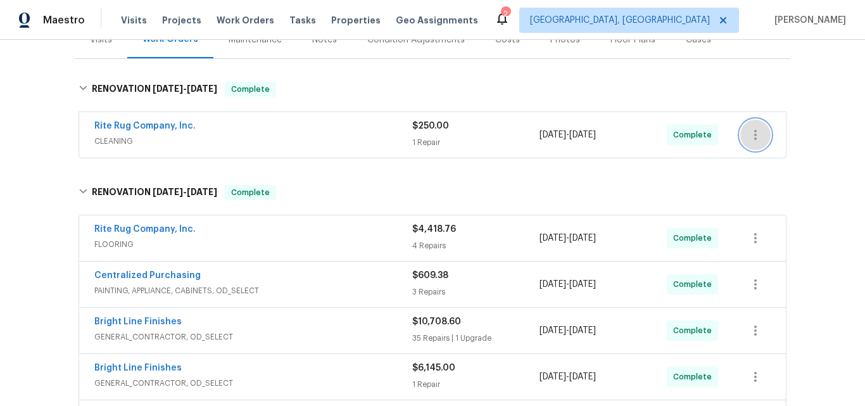
click at [743, 133] on button "button" at bounding box center [756, 135] width 30 height 30
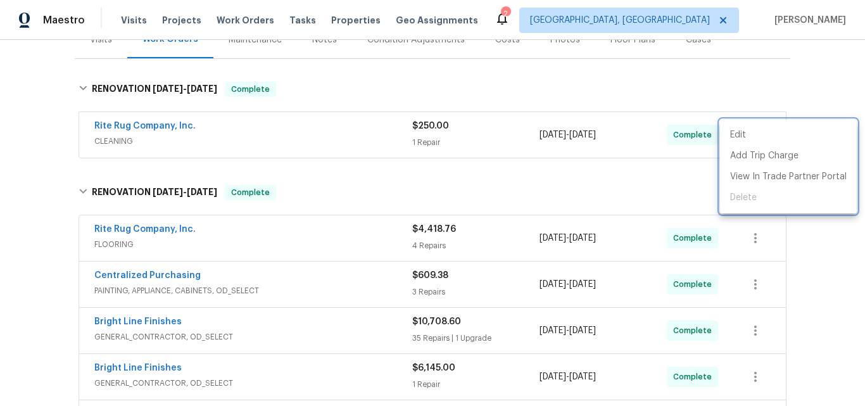
click at [655, 94] on div at bounding box center [432, 203] width 865 height 406
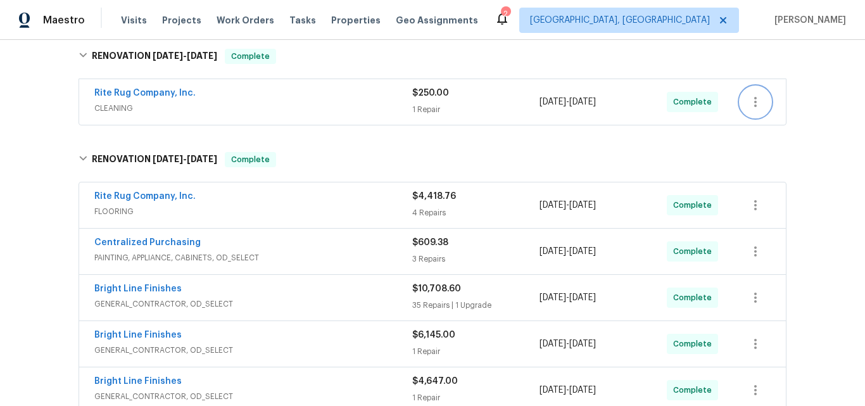
scroll to position [127, 0]
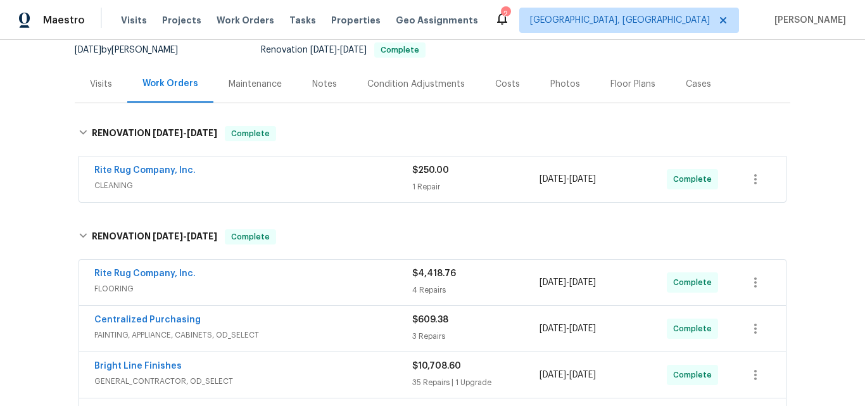
click at [258, 96] on div "Maintenance" at bounding box center [256, 83] width 84 height 37
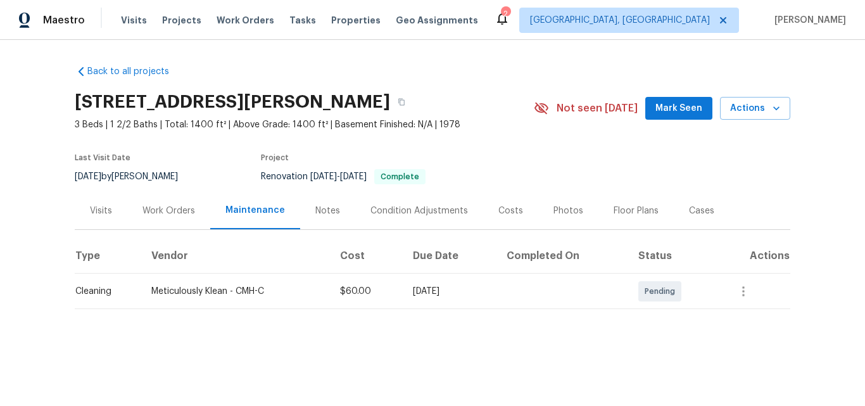
click at [316, 214] on div "Notes" at bounding box center [328, 211] width 25 height 13
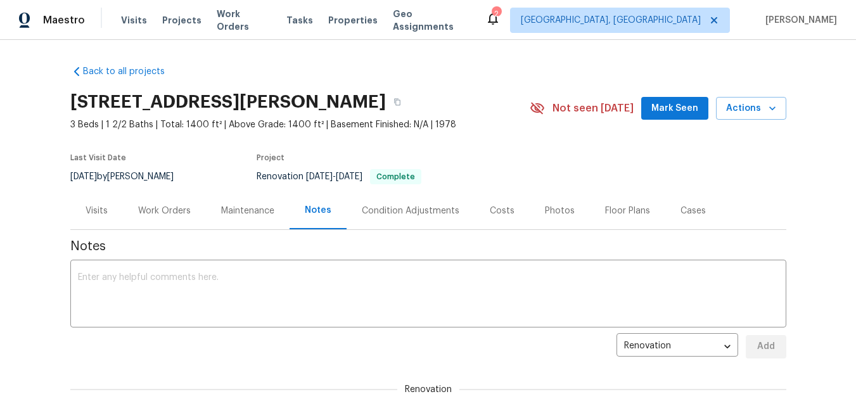
click at [381, 220] on div "Condition Adjustments" at bounding box center [411, 210] width 128 height 37
